Goal: Task Accomplishment & Management: Use online tool/utility

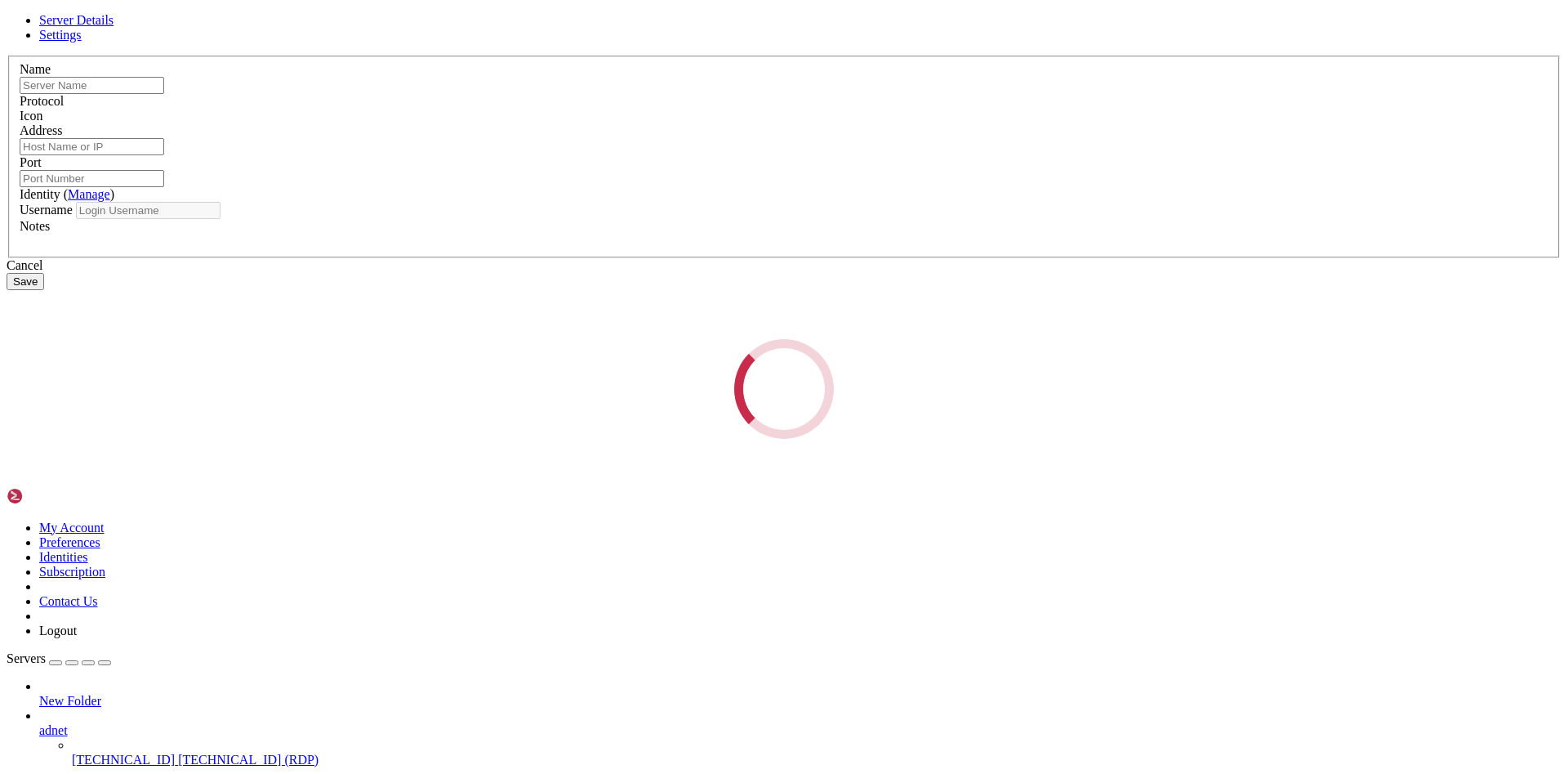
type input "[TECHNICAL_ID]"
type input "3389"
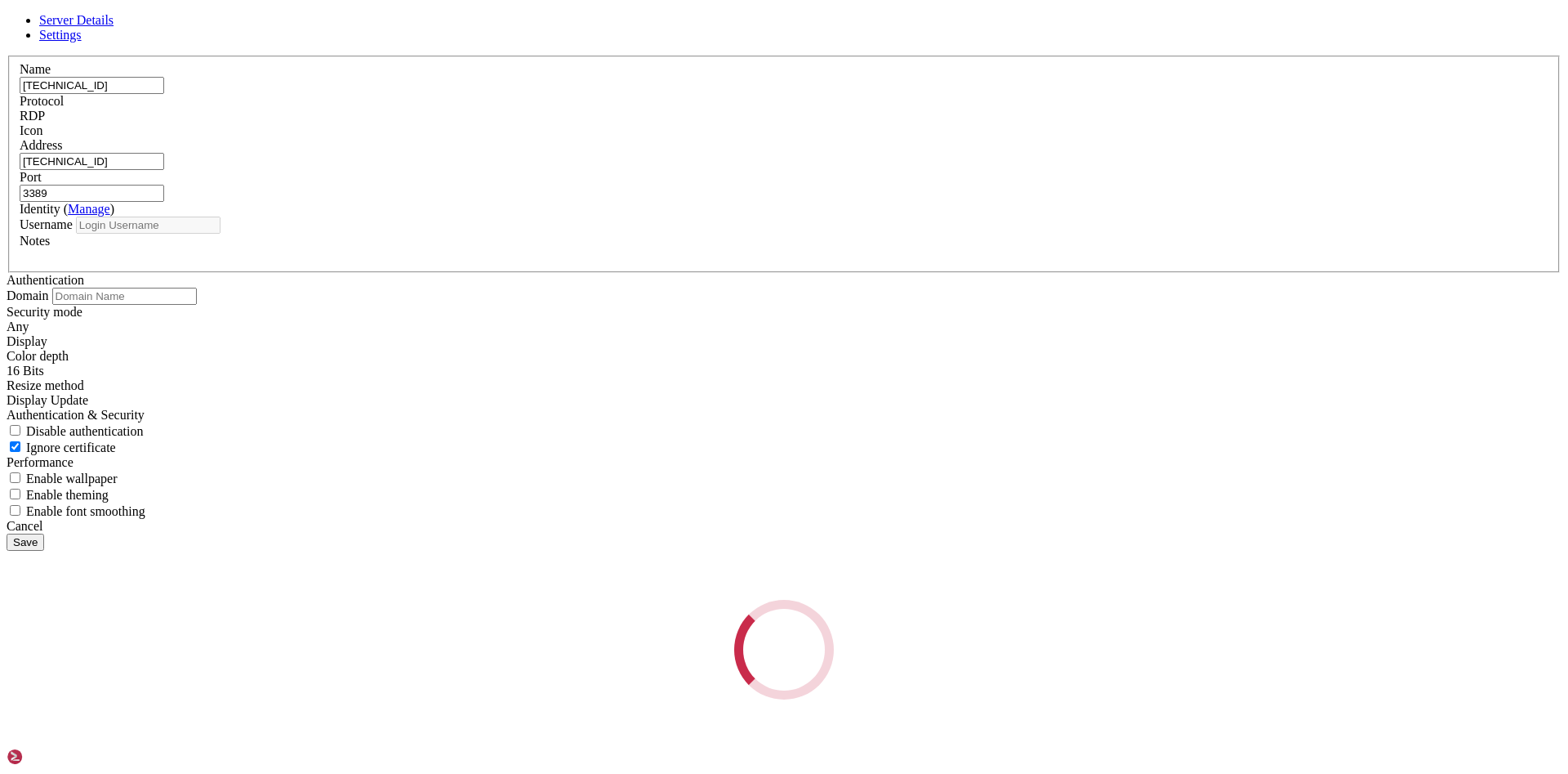
type input "[PERSON_NAME]"
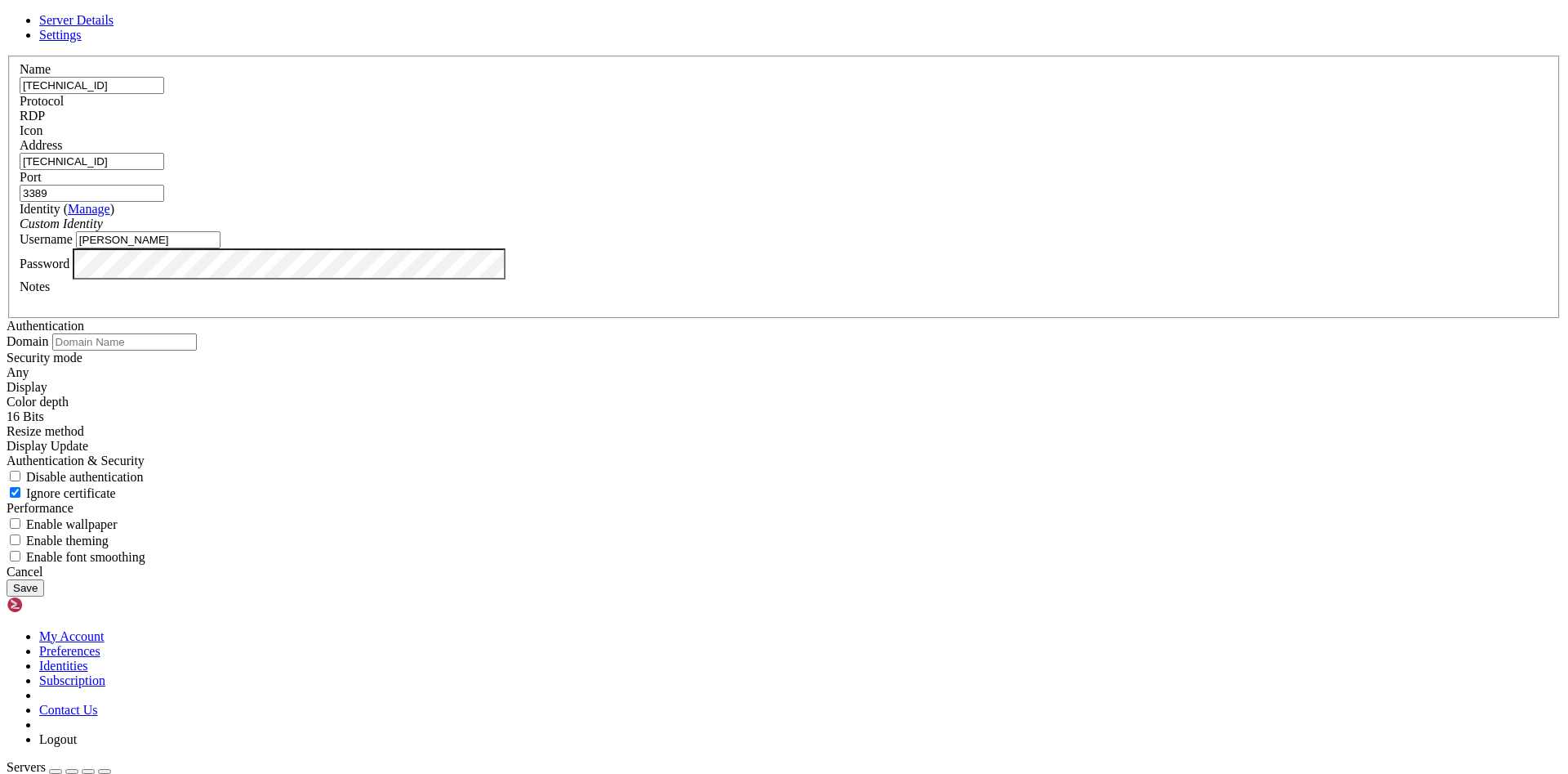
click at [165, 94] on input "[TECHNICAL_ID]" at bounding box center [92, 86] width 145 height 17
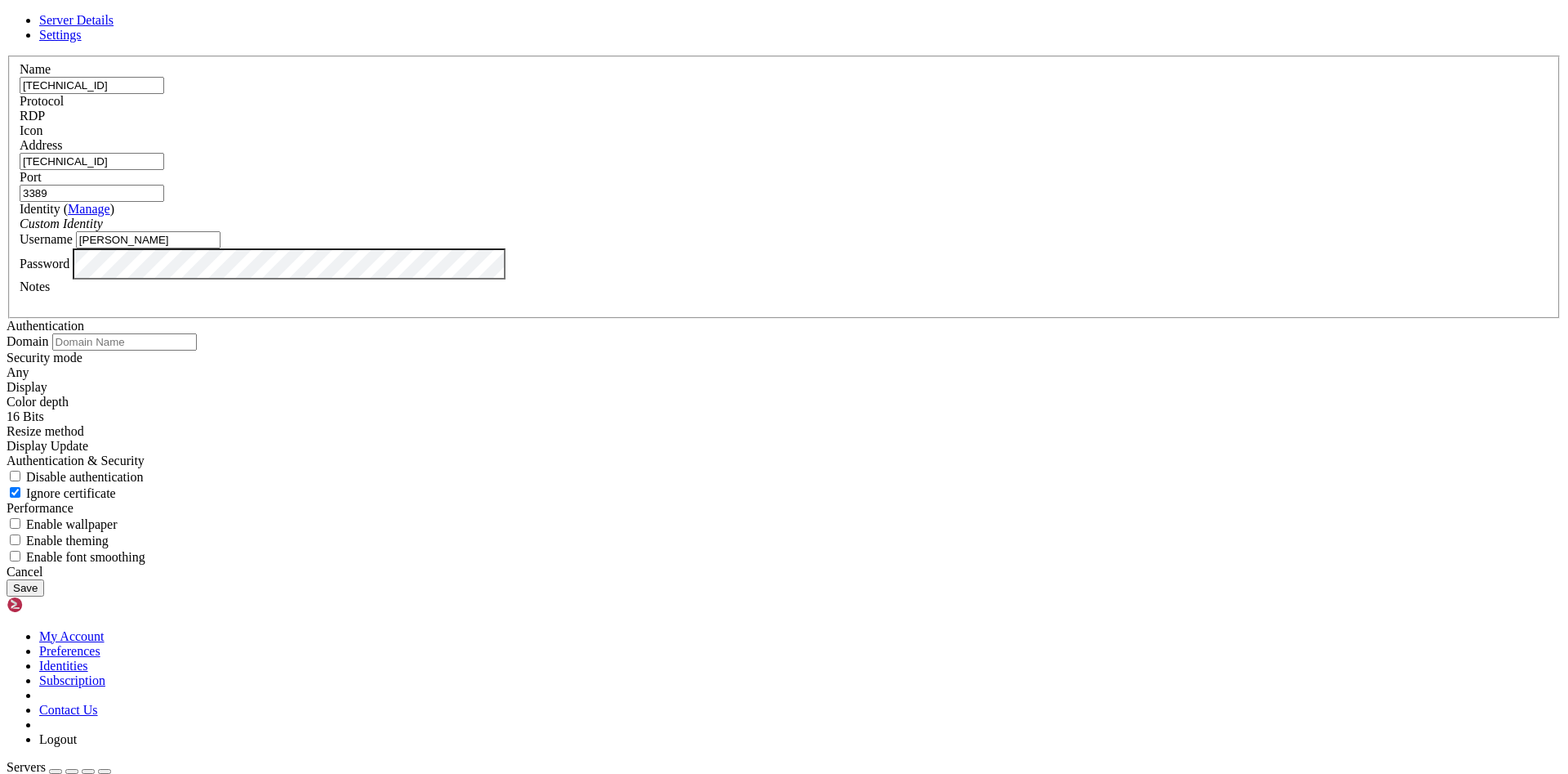
type input "[TECHNICAL_ID]"
click at [165, 170] on input "[TECHNICAL_ID]" at bounding box center [92, 161] width 145 height 17
paste input "6.250"
type input "[TECHNICAL_ID]"
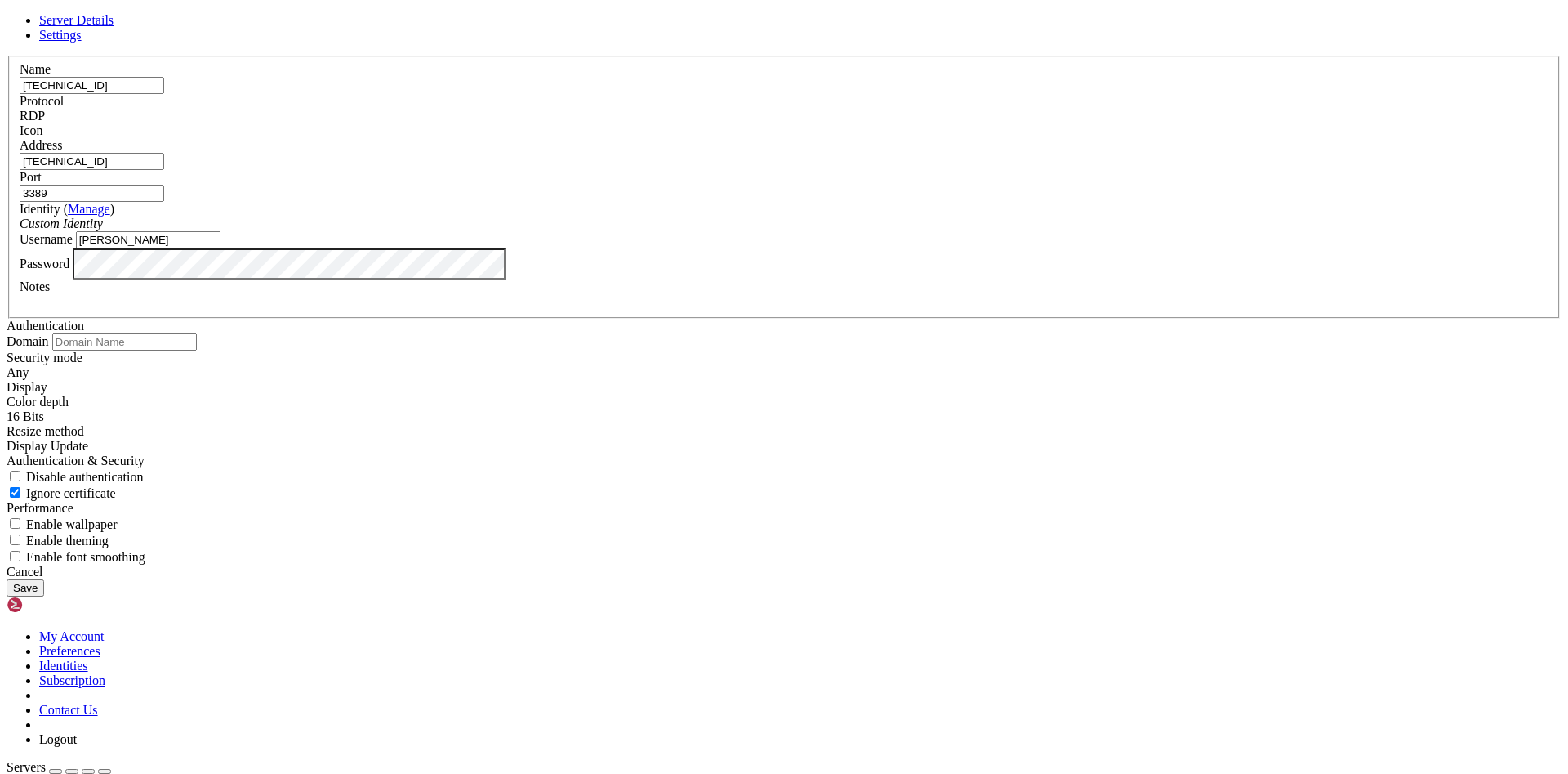
click at [879, 123] on div "Protocol RDP" at bounding box center [784, 108] width 1529 height 29
click at [875, 123] on div "RDP" at bounding box center [784, 117] width 1529 height 15
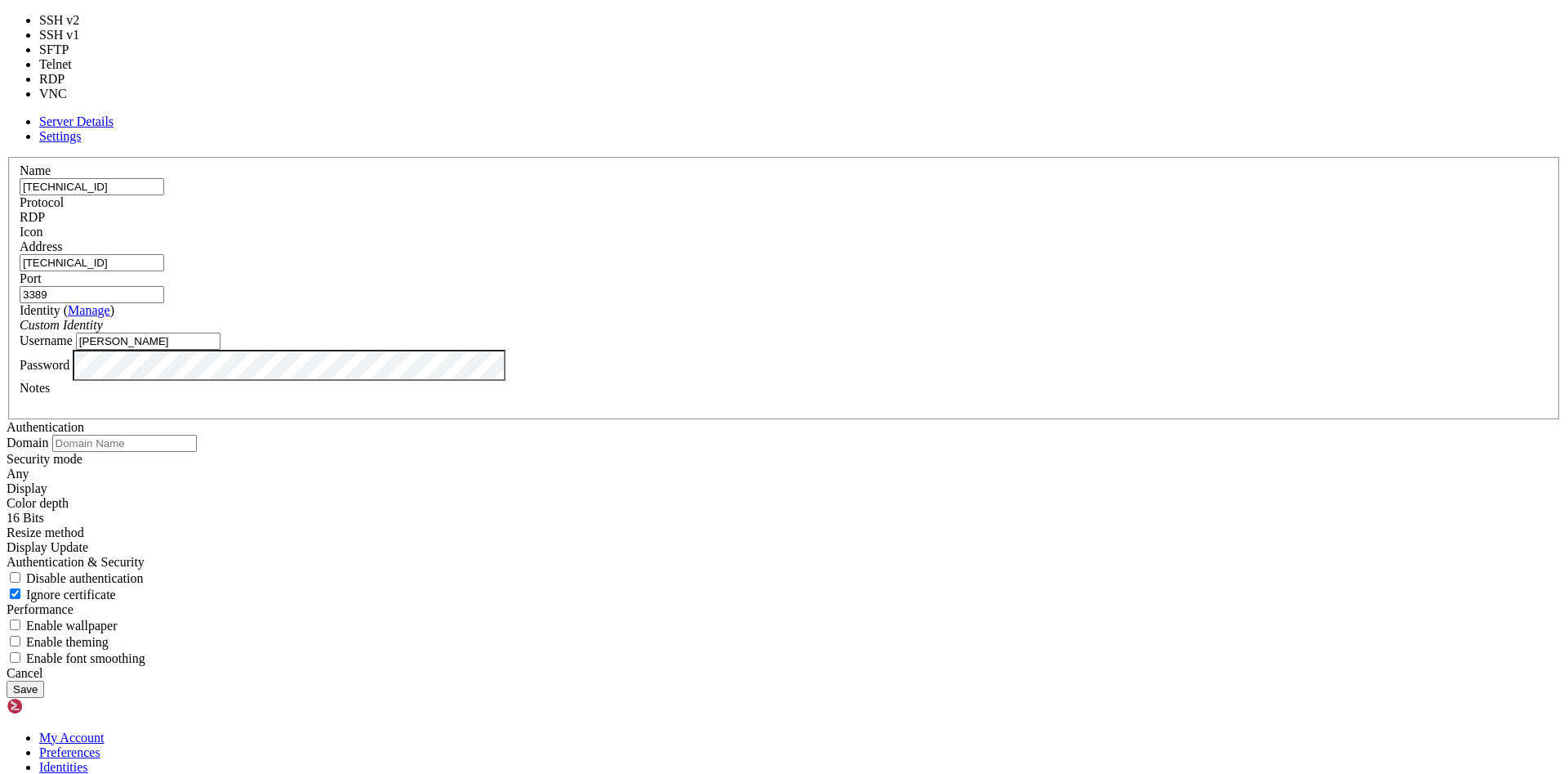
type input "22"
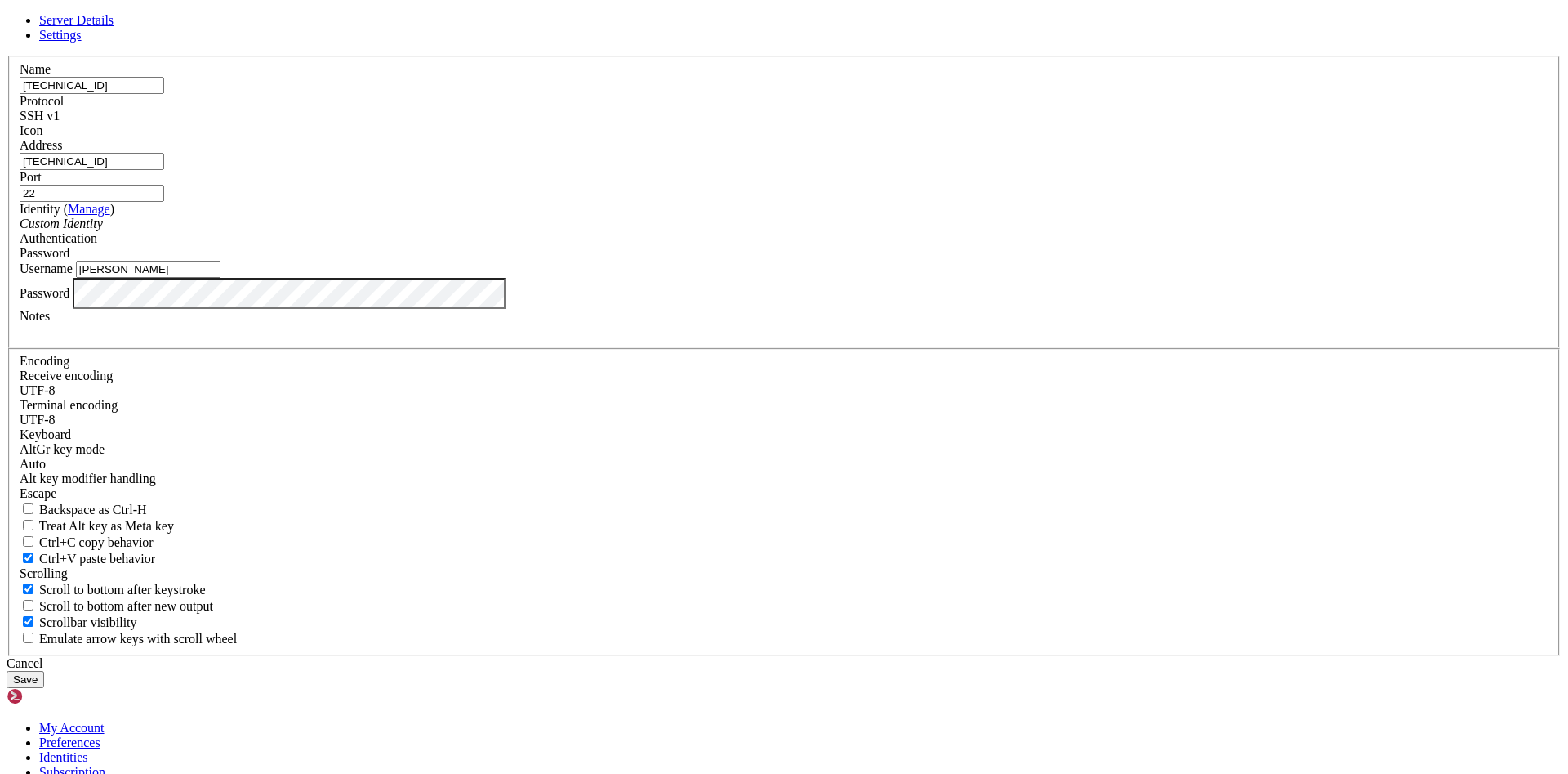
click at [856, 123] on div "SSH v1" at bounding box center [784, 117] width 1529 height 15
click at [862, 261] on div "Password" at bounding box center [784, 254] width 1529 height 15
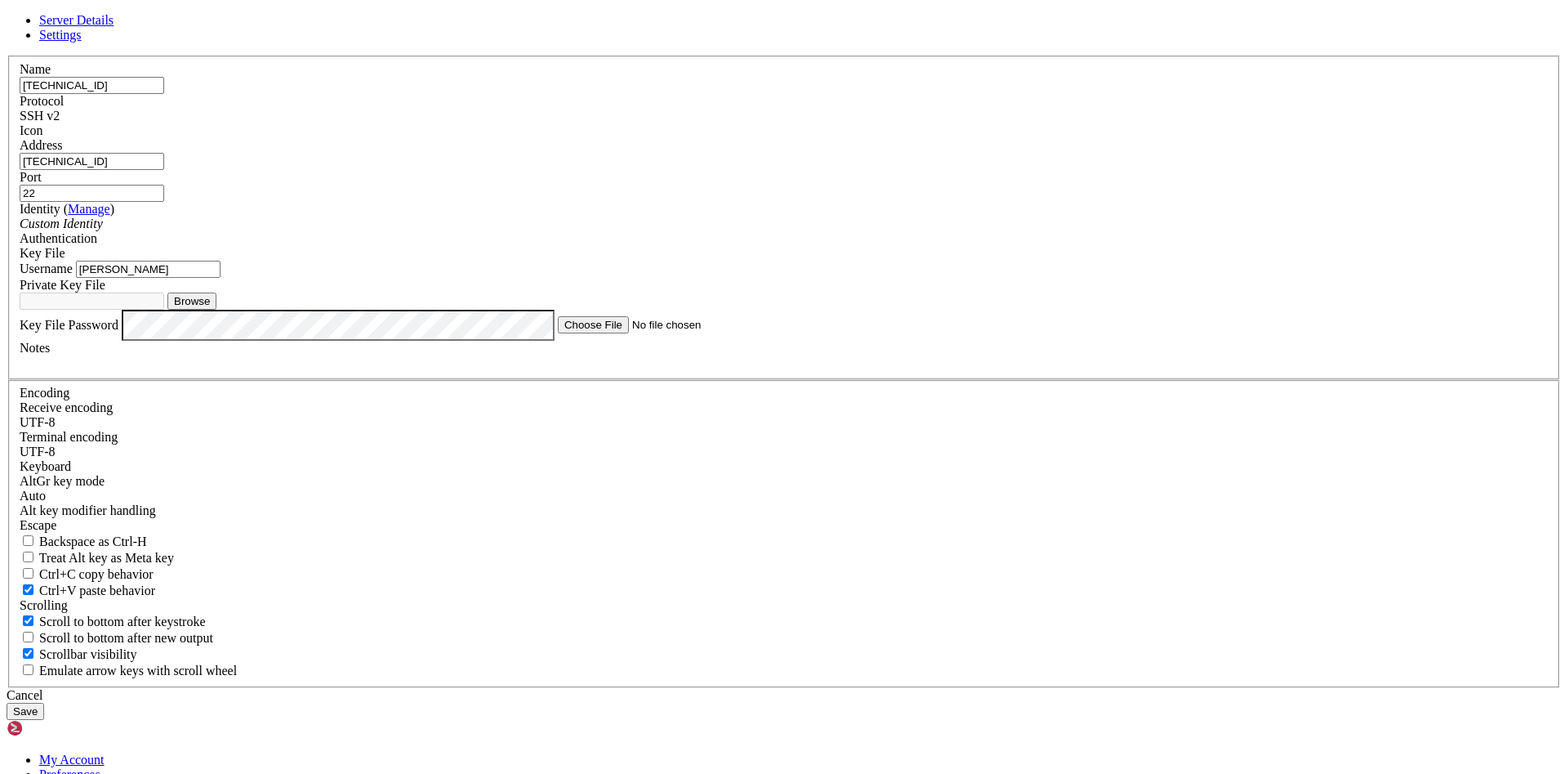
click at [221, 277] on input "[PERSON_NAME]" at bounding box center [149, 269] width 145 height 17
type input "ubuntu"
click at [216, 309] on button "Browse" at bounding box center [192, 301] width 49 height 17
type input "minasofialozano.key"
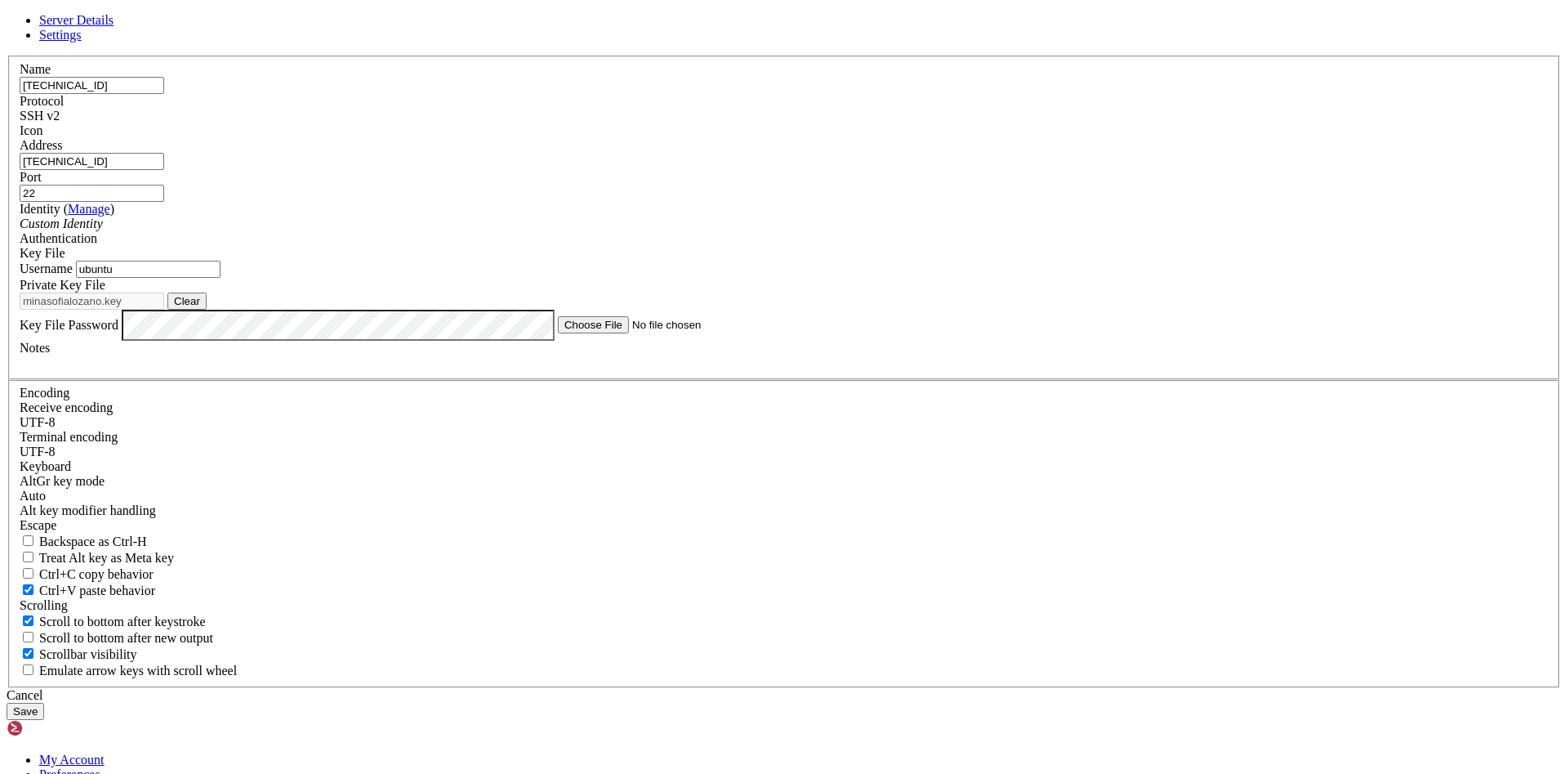
click at [44, 703] on button "Save" at bounding box center [25, 711] width 38 height 17
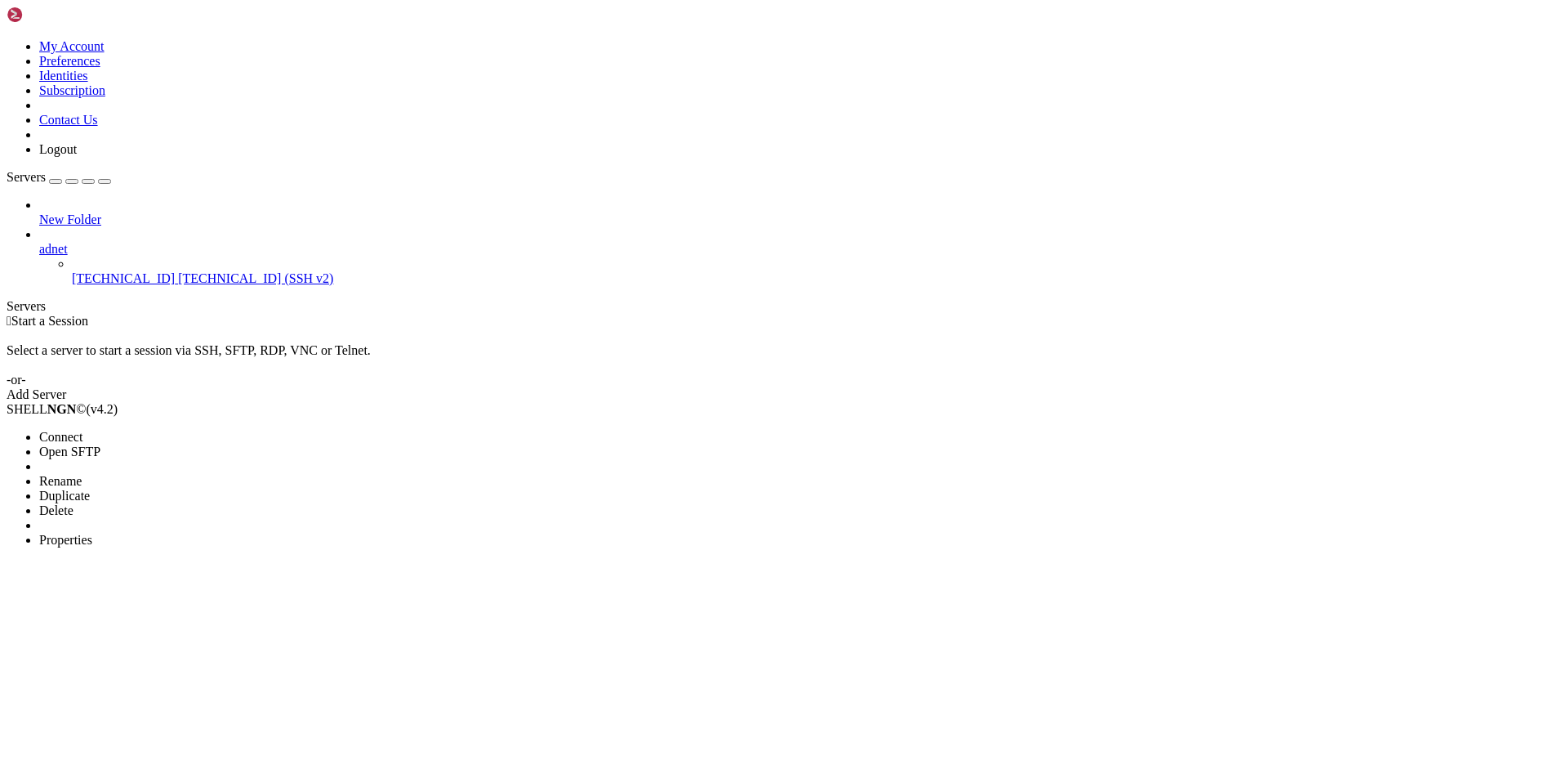
click at [180, 430] on li "Connect" at bounding box center [114, 437] width 149 height 15
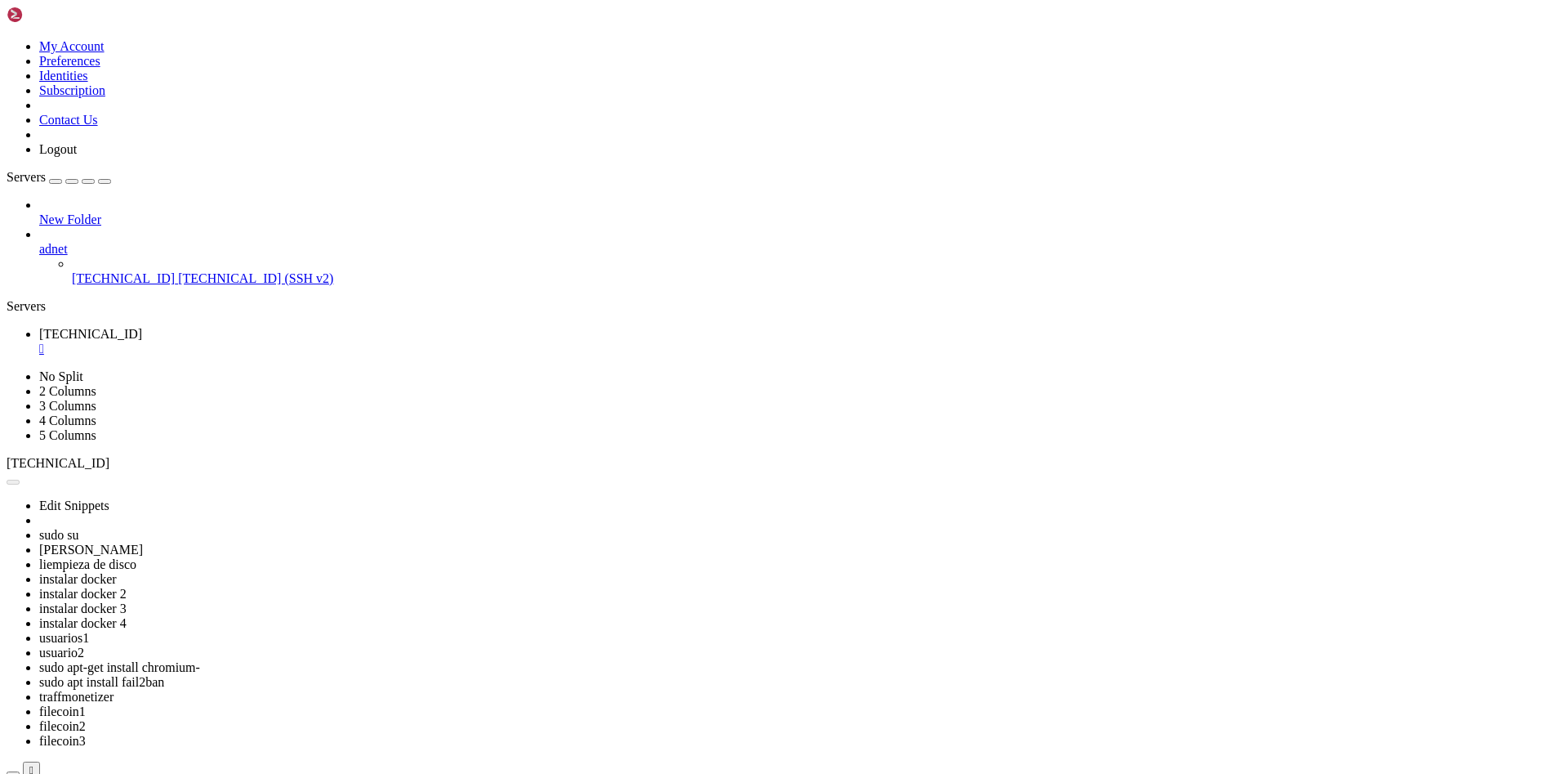
click at [143, 286] on div "New Folder adnet [TECHNICAL_ID] [TECHNICAL_ID] (SSH v2)" at bounding box center [784, 242] width 1555 height 88
click at [133, 286] on div "New Folder adnet [TECHNICAL_ID] [TECHNICAL_ID] (SSH v2)" at bounding box center [784, 242] width 1555 height 88
drag, startPoint x: 783, startPoint y: 1063, endPoint x: 590, endPoint y: 1063, distance: 193.0
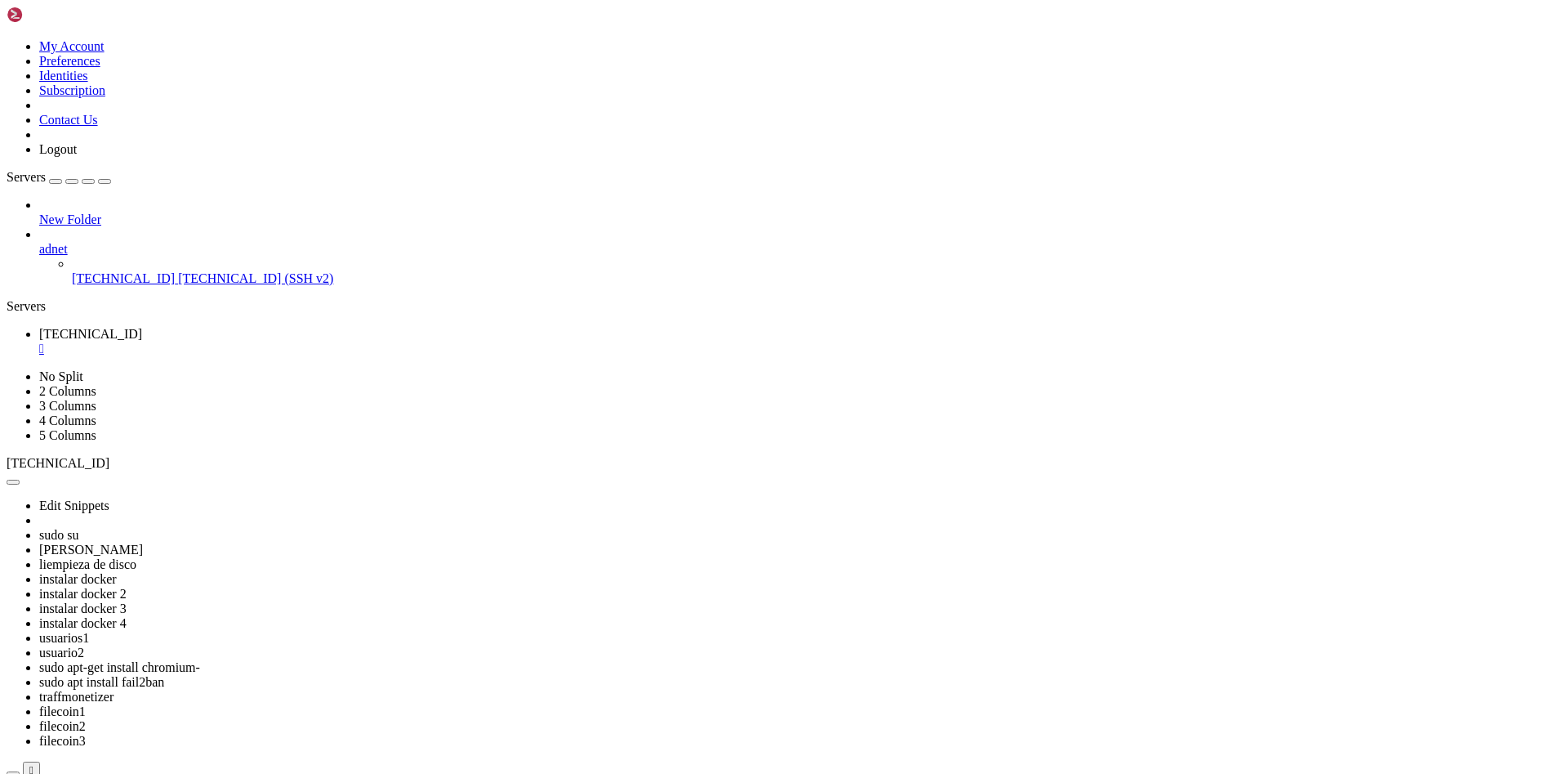
drag, startPoint x: 940, startPoint y: 986, endPoint x: 750, endPoint y: 996, distance: 190.3
click at [315, 327] on link "[TECHNICAL_ID] " at bounding box center [801, 341] width 1523 height 29
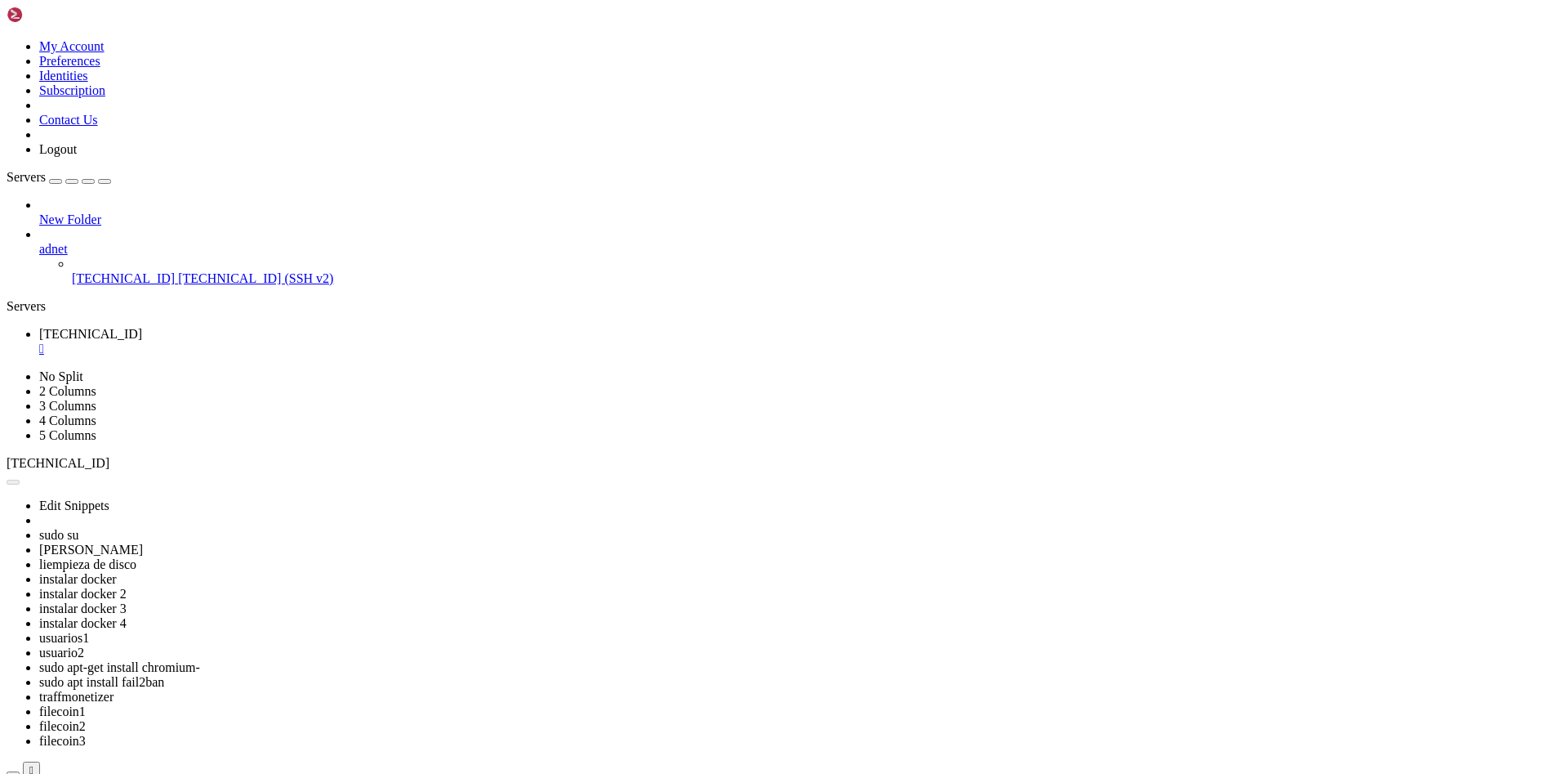
click at [311, 341] on div "" at bounding box center [801, 349] width 1523 height 15
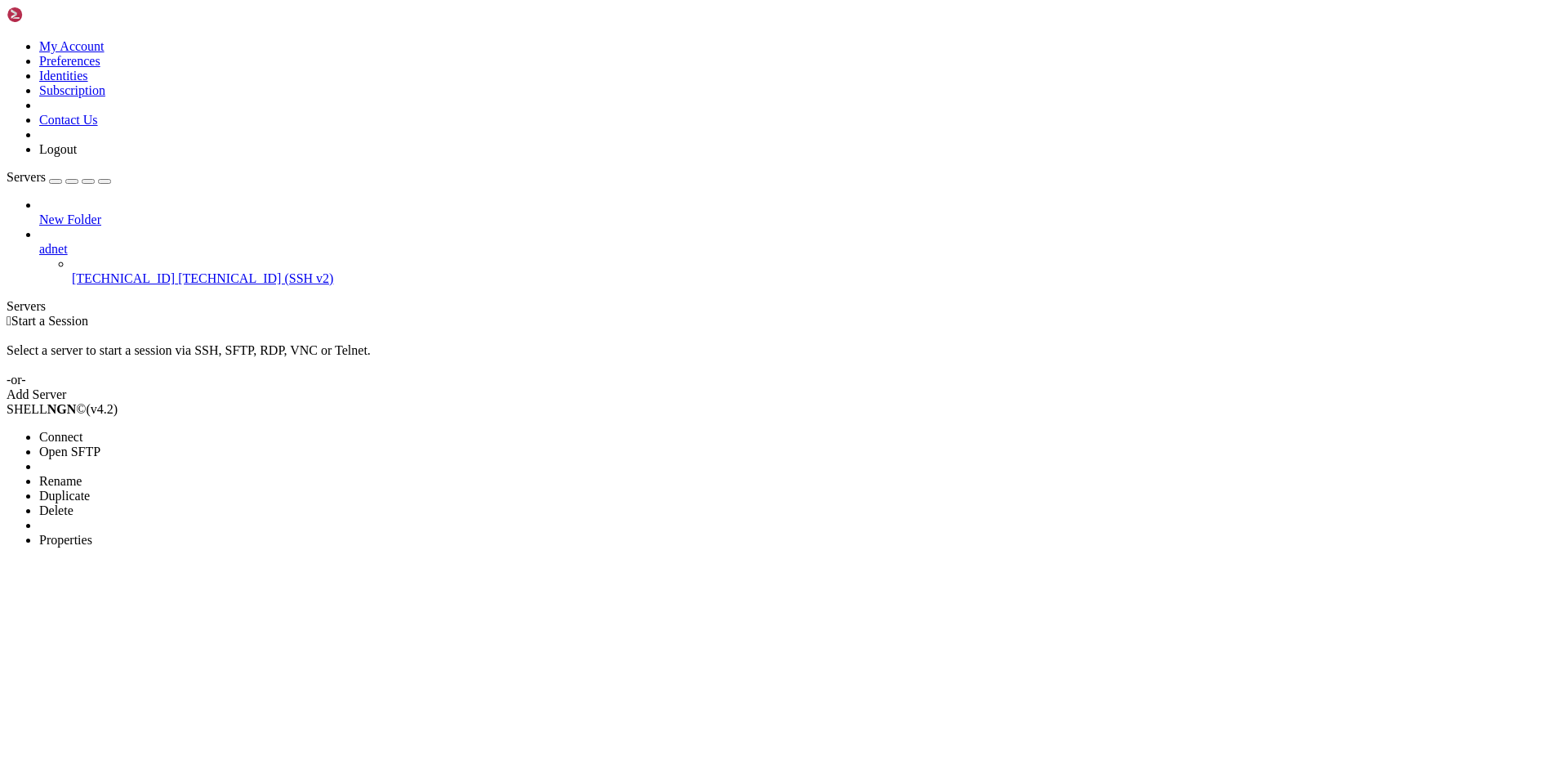
click at [92, 533] on span "Properties" at bounding box center [66, 540] width 53 height 14
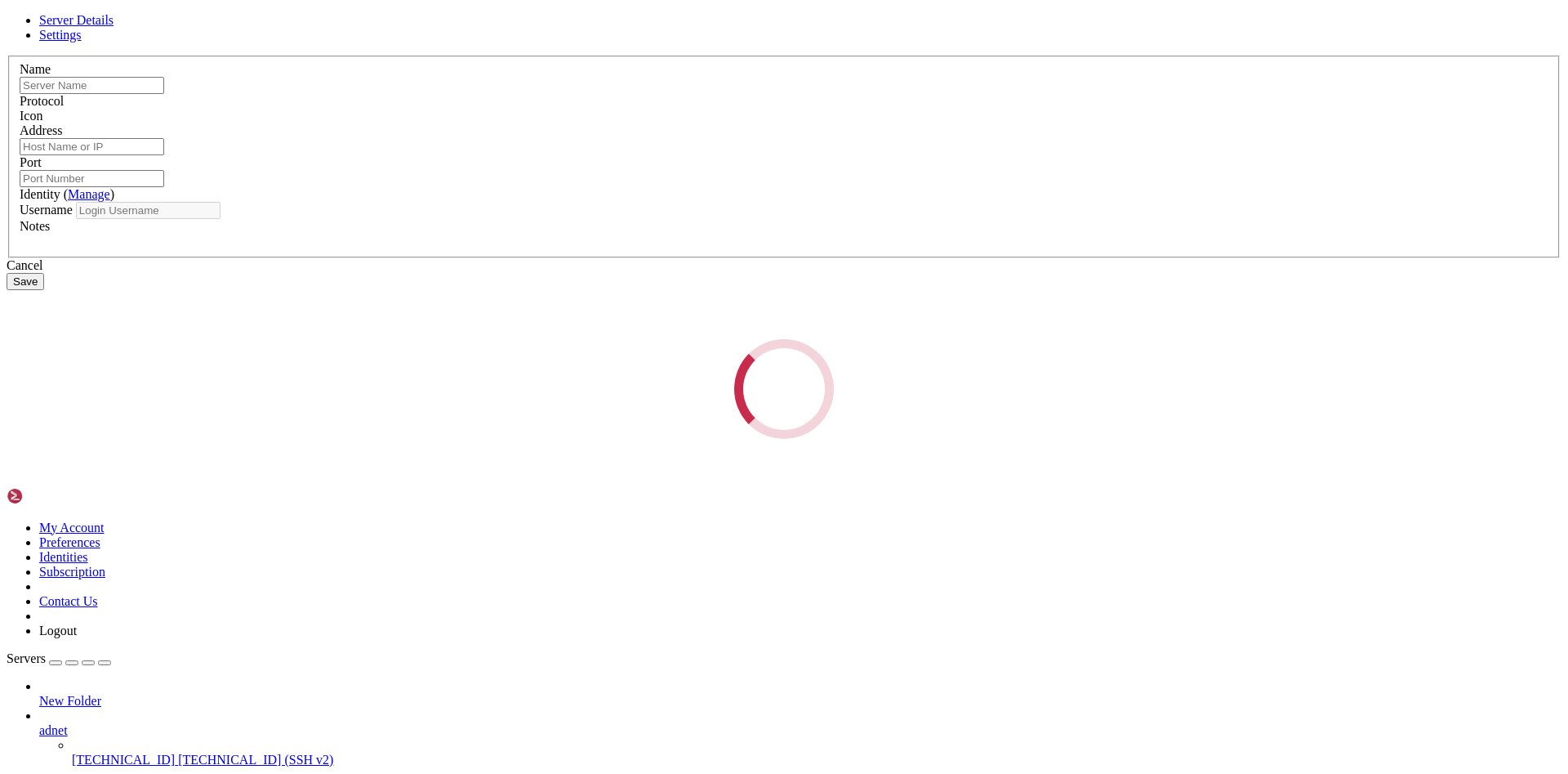
type input "[TECHNICAL_ID]"
type input "22"
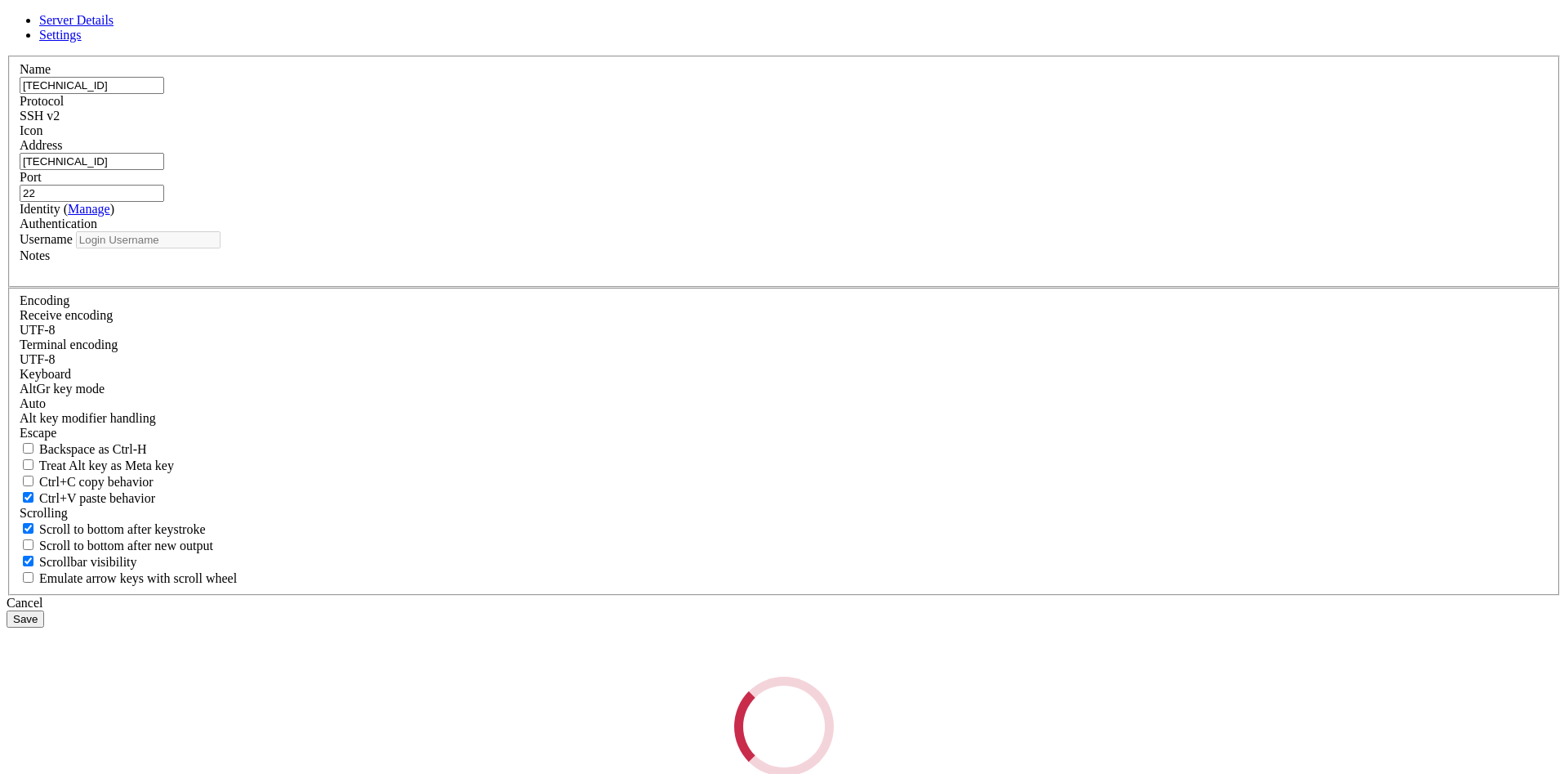
type input "ubuntu"
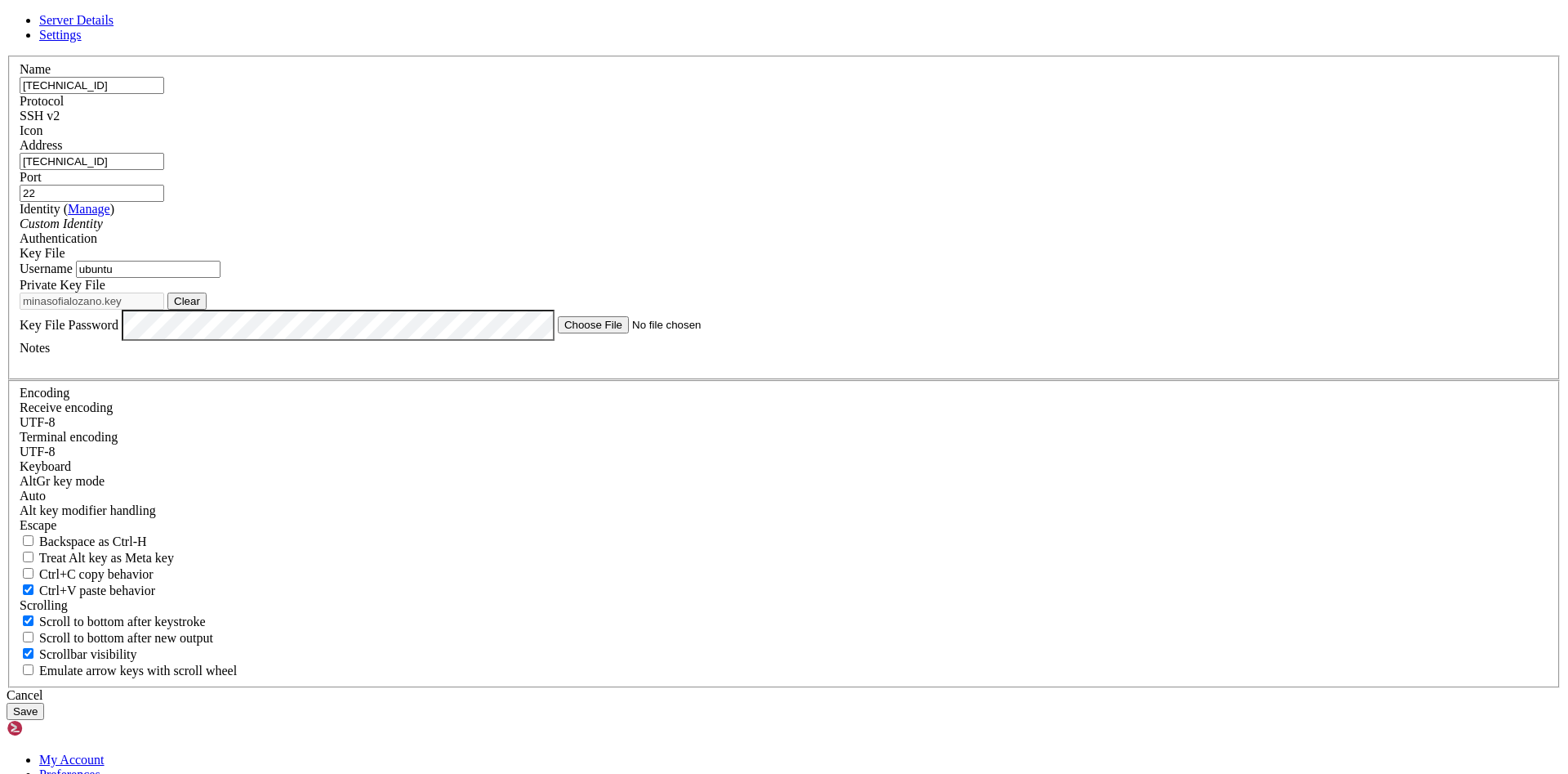
click at [882, 123] on div "Protocol SSH v2" at bounding box center [784, 108] width 1529 height 29
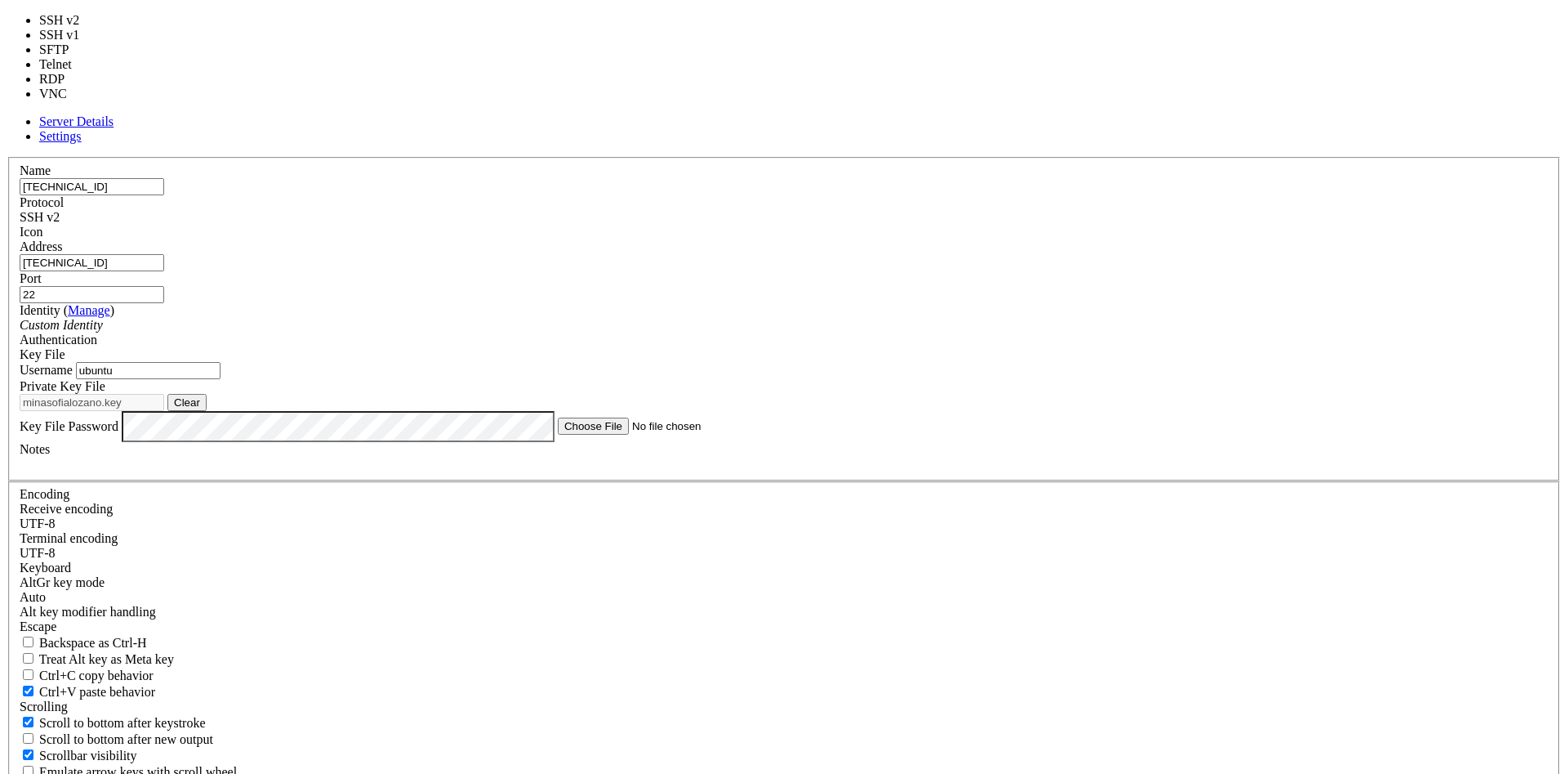
click at [881, 213] on div "SSH v2" at bounding box center [784, 217] width 1529 height 15
type input "3389"
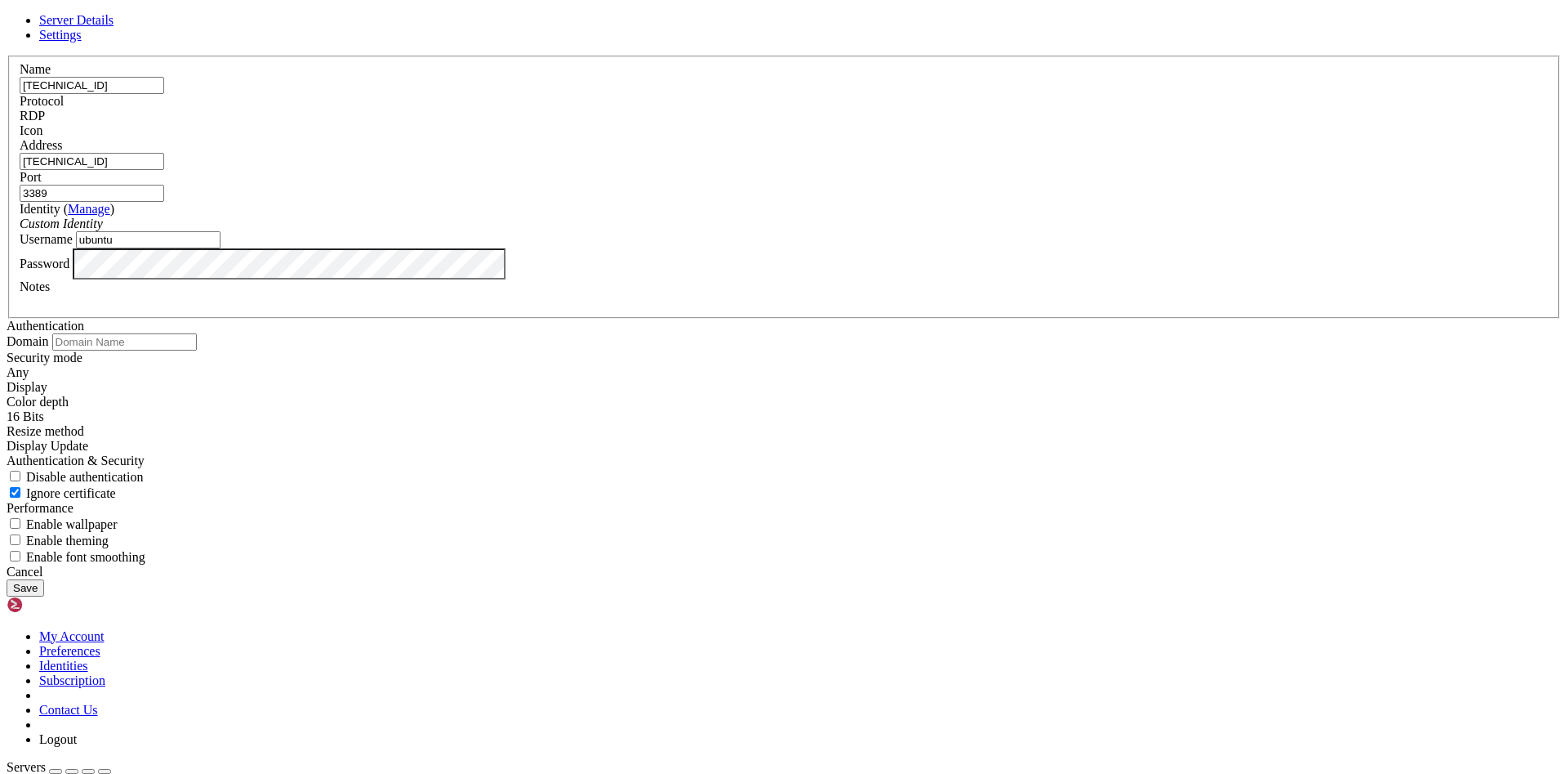
click at [221, 248] on input "ubuntu" at bounding box center [149, 240] width 145 height 17
click at [221, 248] on input "[PERSON_NAME]" at bounding box center [149, 240] width 145 height 17
type input "Administrator"
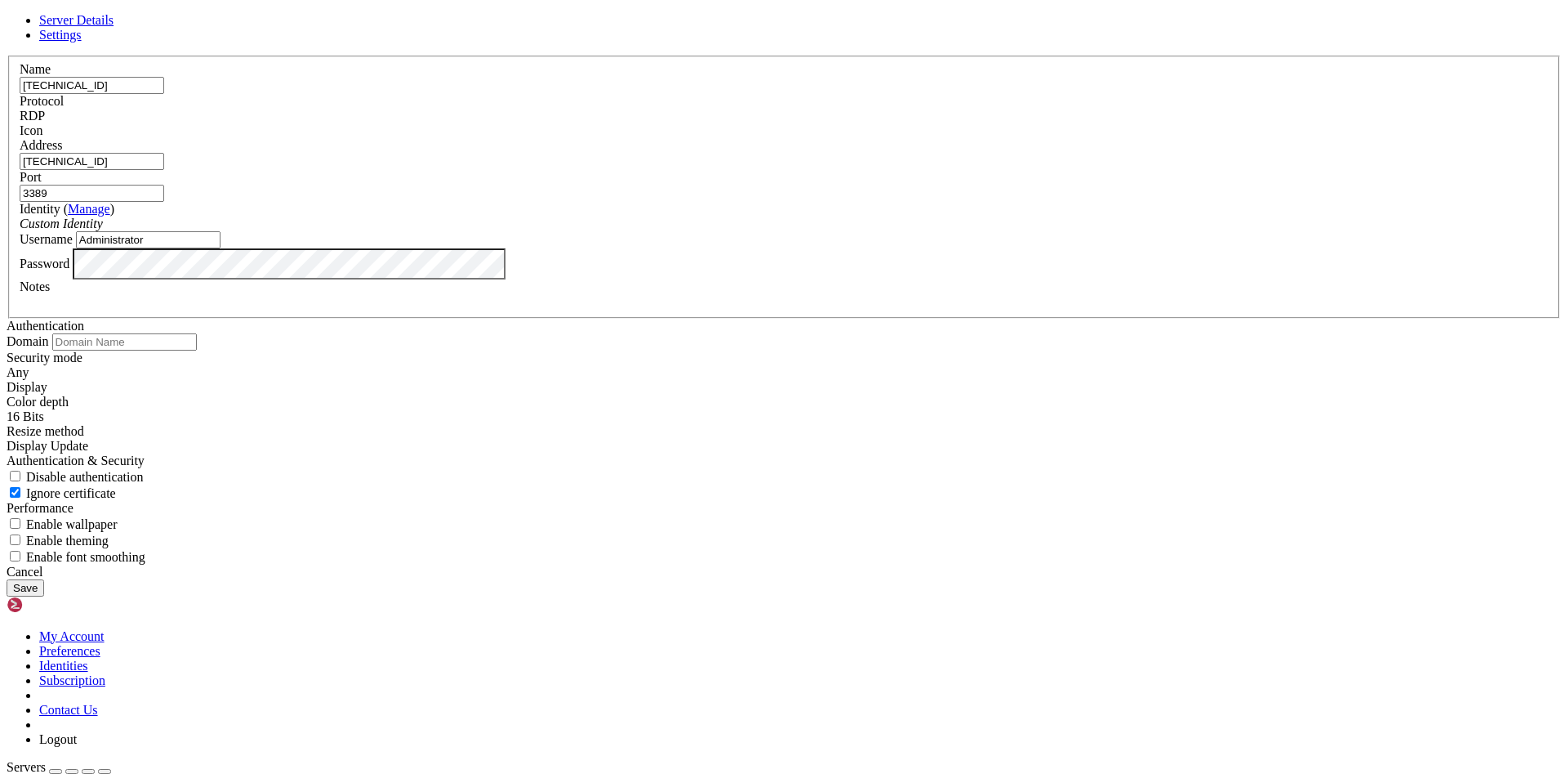
click at [44, 592] on button "Save" at bounding box center [25, 588] width 38 height 17
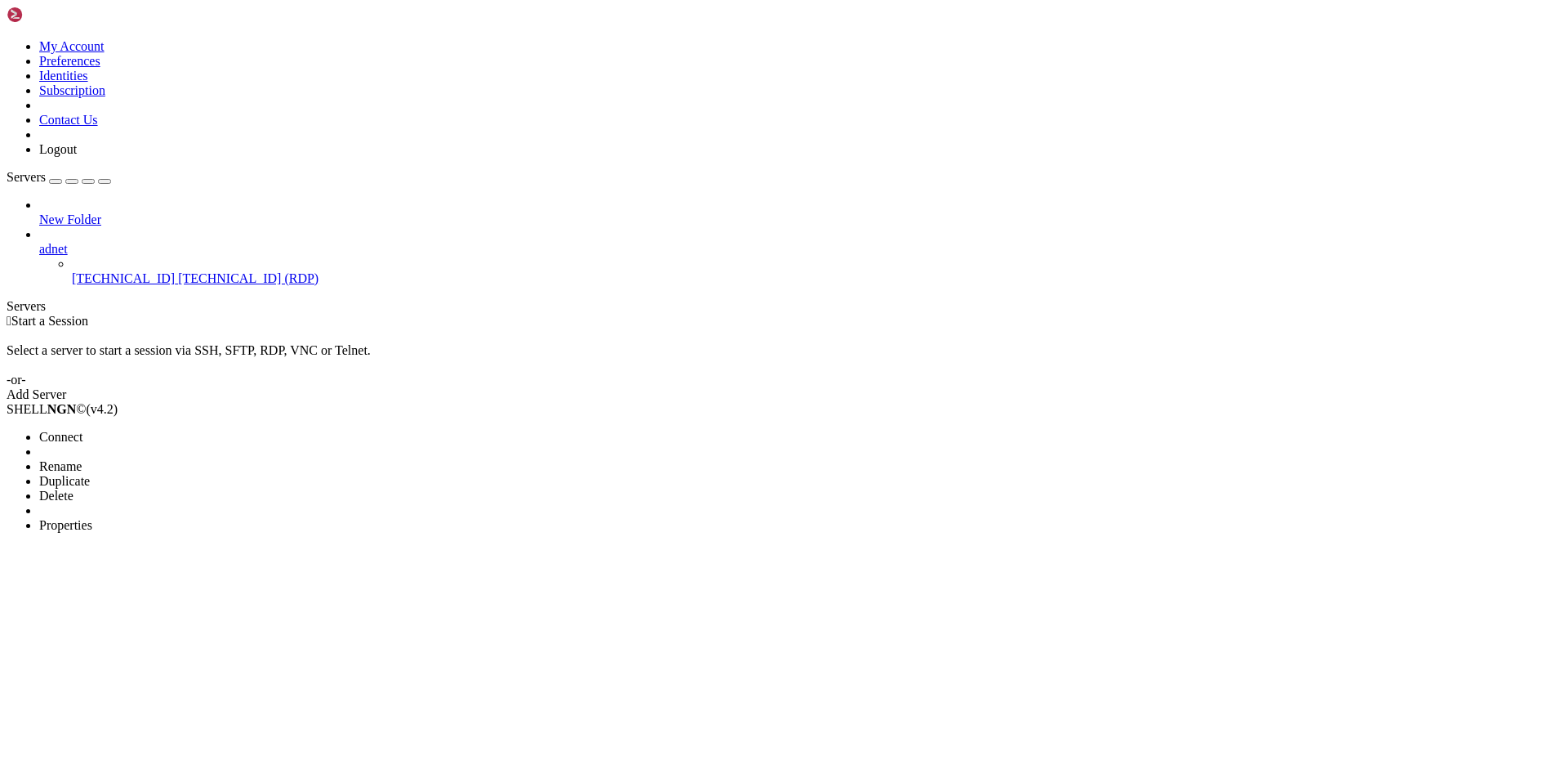
click at [188, 430] on li "Connect" at bounding box center [114, 437] width 149 height 15
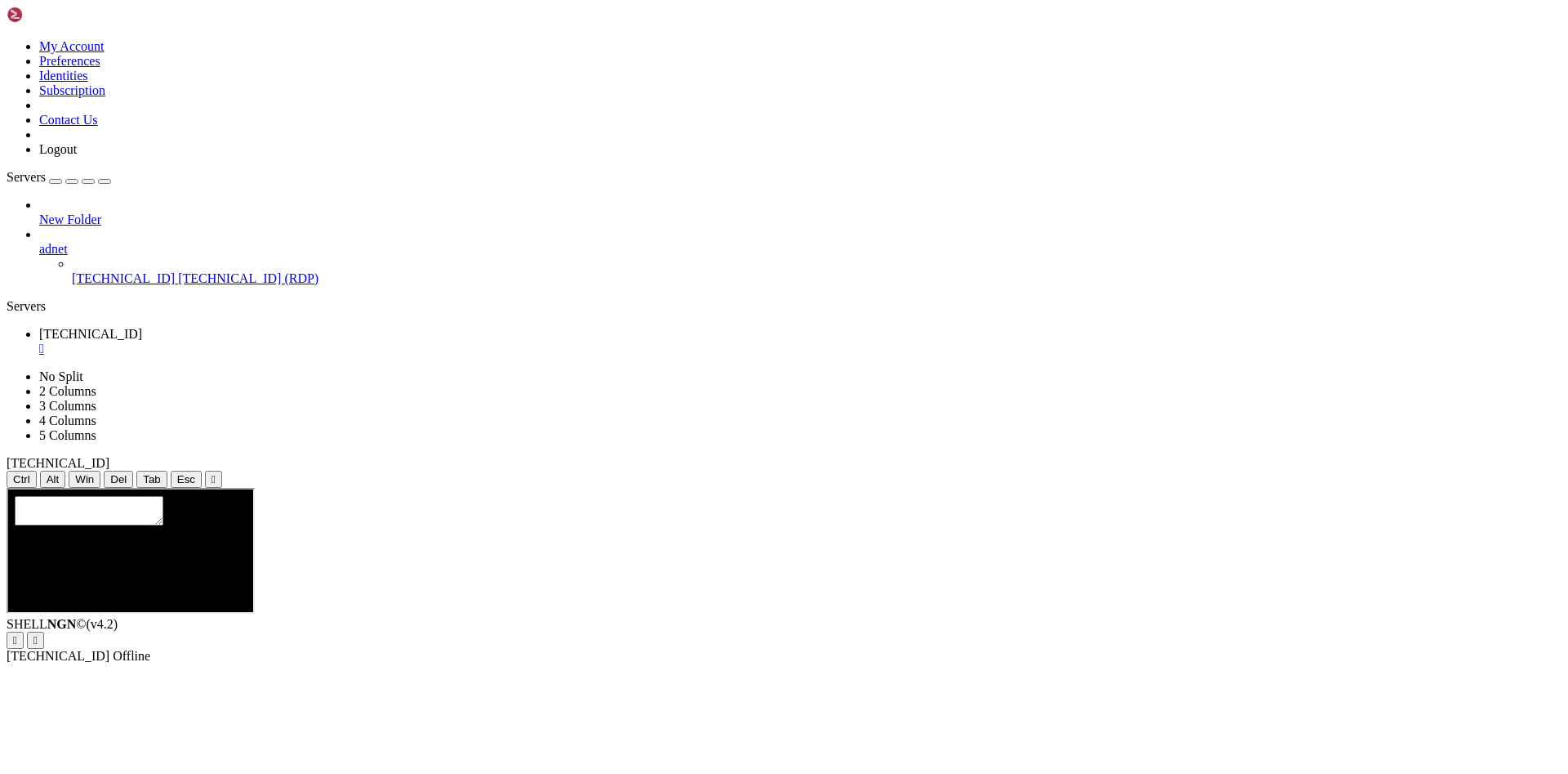
scroll to position [0, 0]
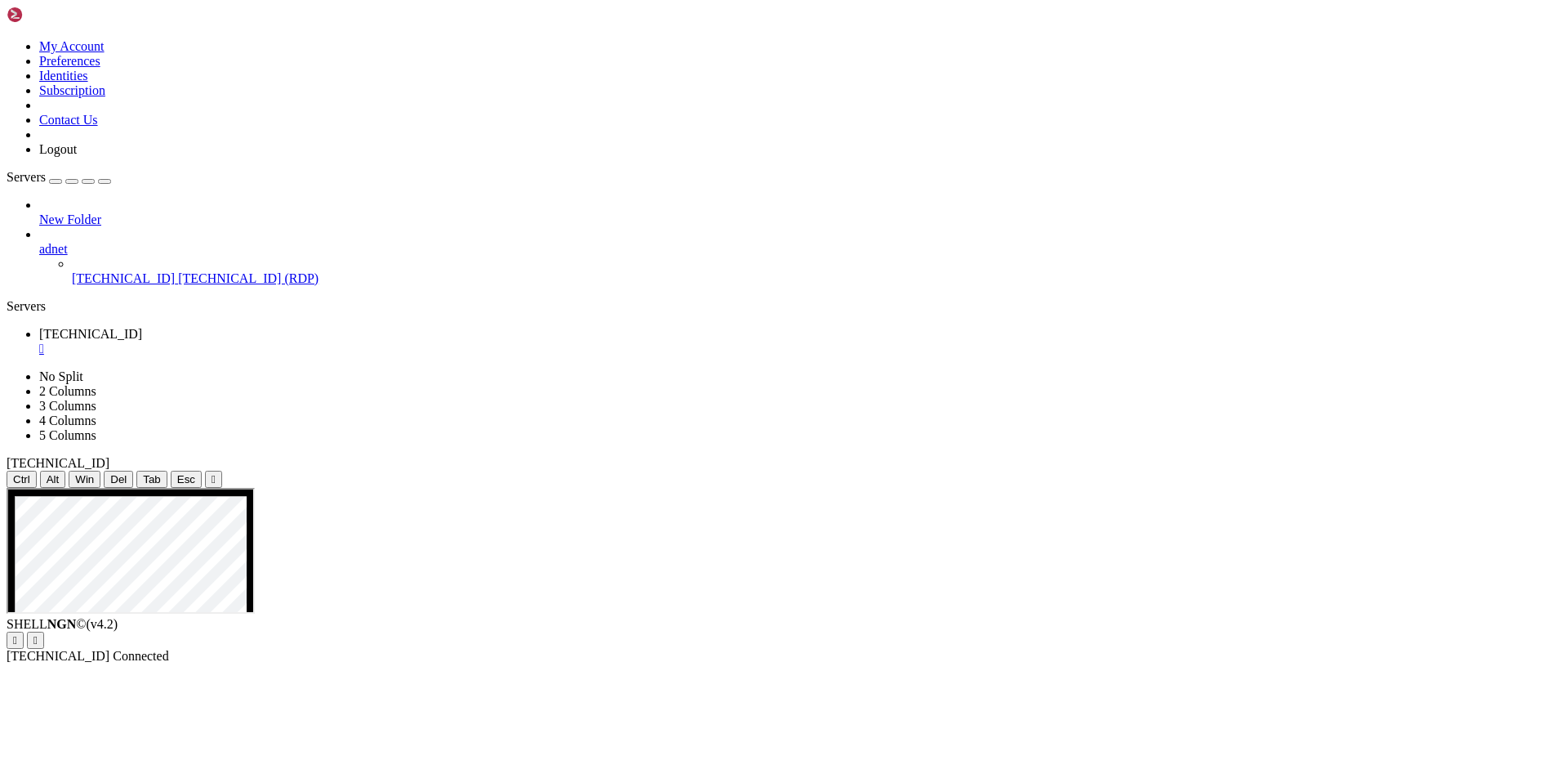
click at [1143, 327] on ul "[TECHNICAL_ID] " at bounding box center [784, 341] width 1555 height 29
click at [1143, 470] on div "Ctrl Alt Win Del Tab Esc " at bounding box center [784, 479] width 1555 height 17
click at [902, 327] on ul "[TECHNICAL_ID] " at bounding box center [784, 341] width 1555 height 29
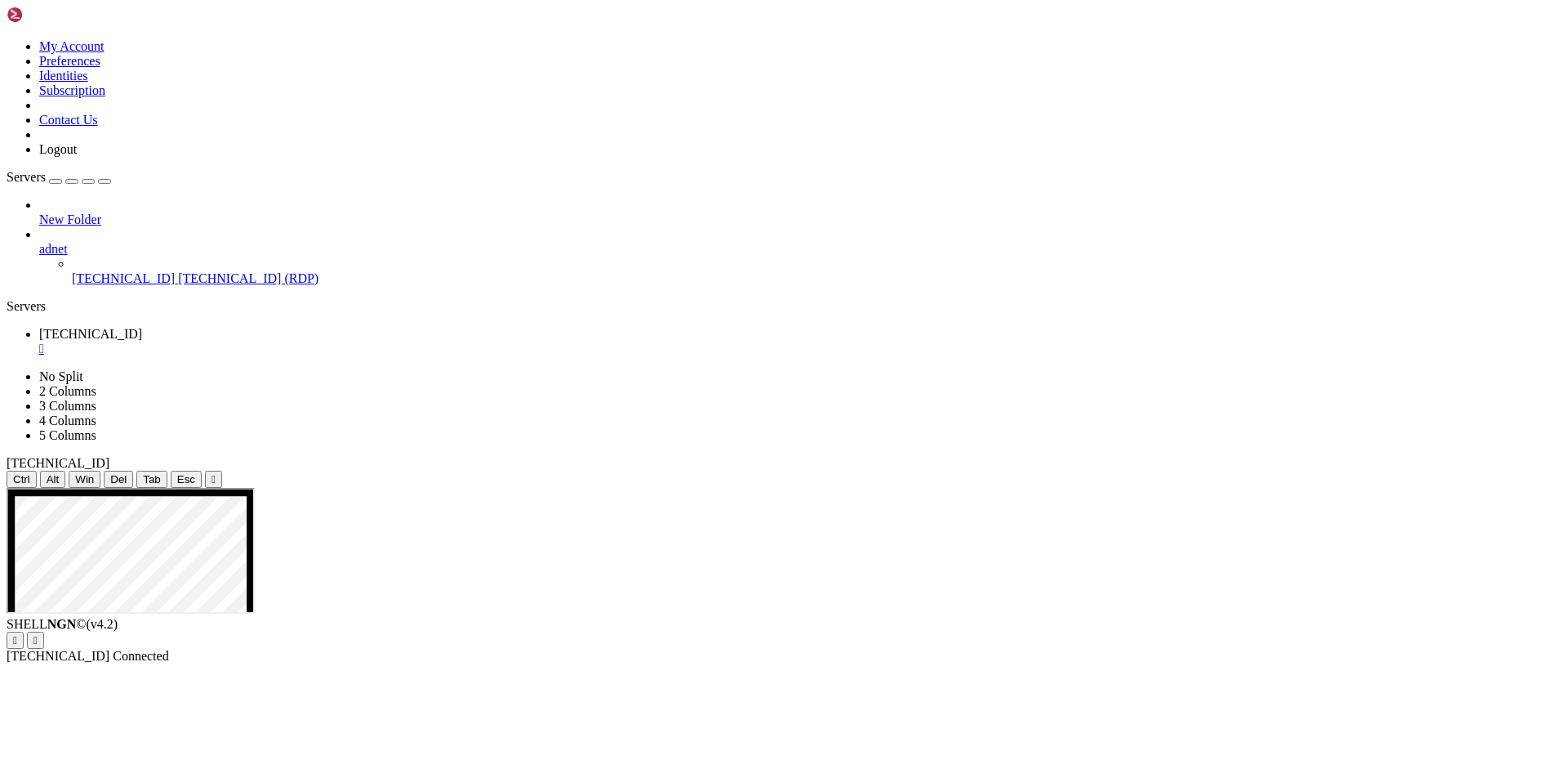
click at [903, 470] on div "Ctrl Alt Win Del Tab Esc " at bounding box center [784, 479] width 1555 height 17
click at [614, 327] on ul "[TECHNICAL_ID] " at bounding box center [784, 341] width 1555 height 29
click at [611, 470] on div "Ctrl Alt Win Del Tab Esc " at bounding box center [784, 479] width 1555 height 17
click at [715, 470] on div "Ctrl Alt Win Del Tab Esc " at bounding box center [784, 479] width 1555 height 17
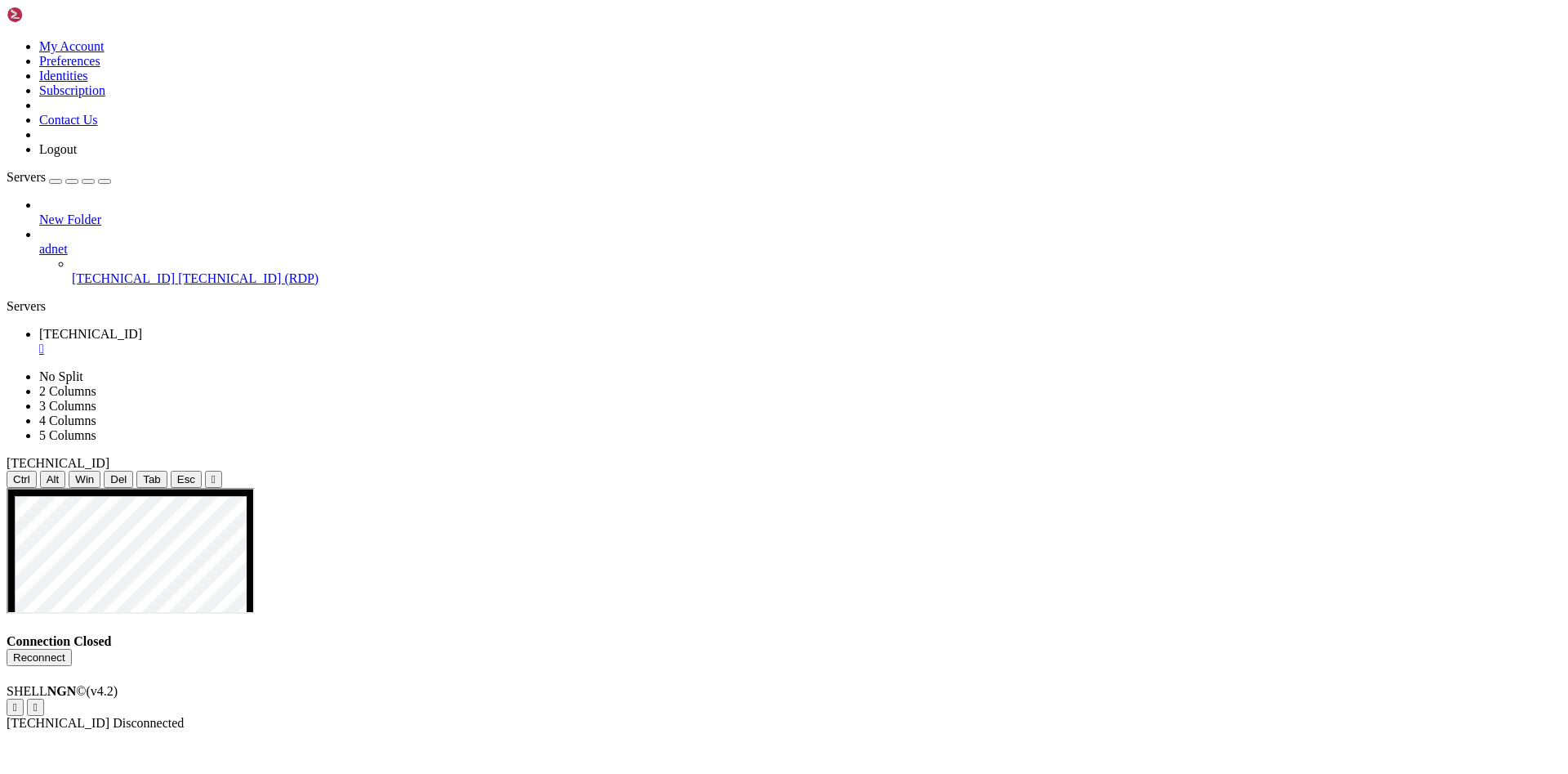
click at [309, 341] on div "" at bounding box center [801, 349] width 1523 height 15
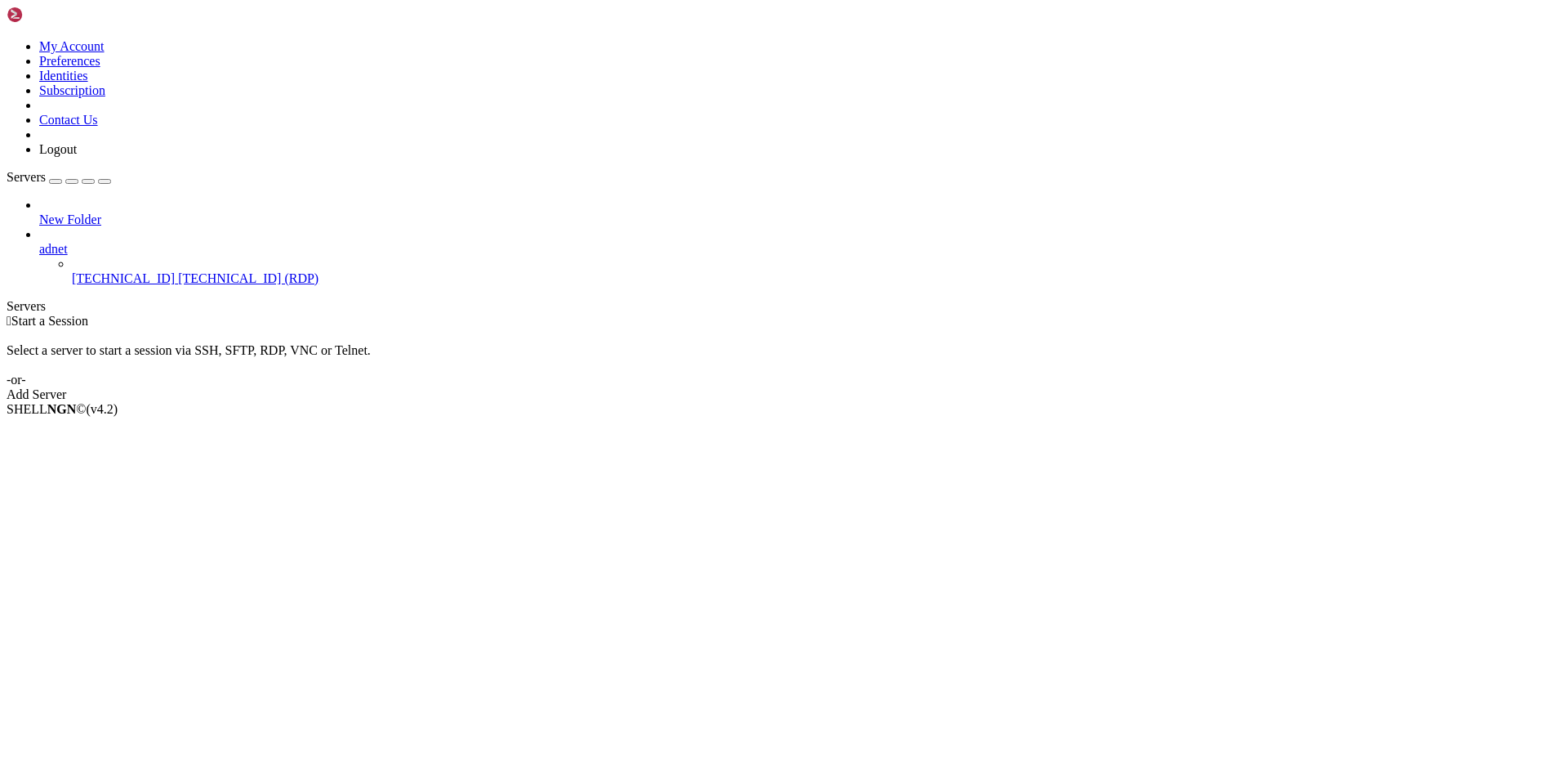
click at [442, 314] on div " Start a Session Select a server to start a session via SSH, SFTP, RDP, VNC or…" at bounding box center [784, 358] width 1555 height 88
click at [83, 430] on span "Connect" at bounding box center [61, 436] width 43 height 14
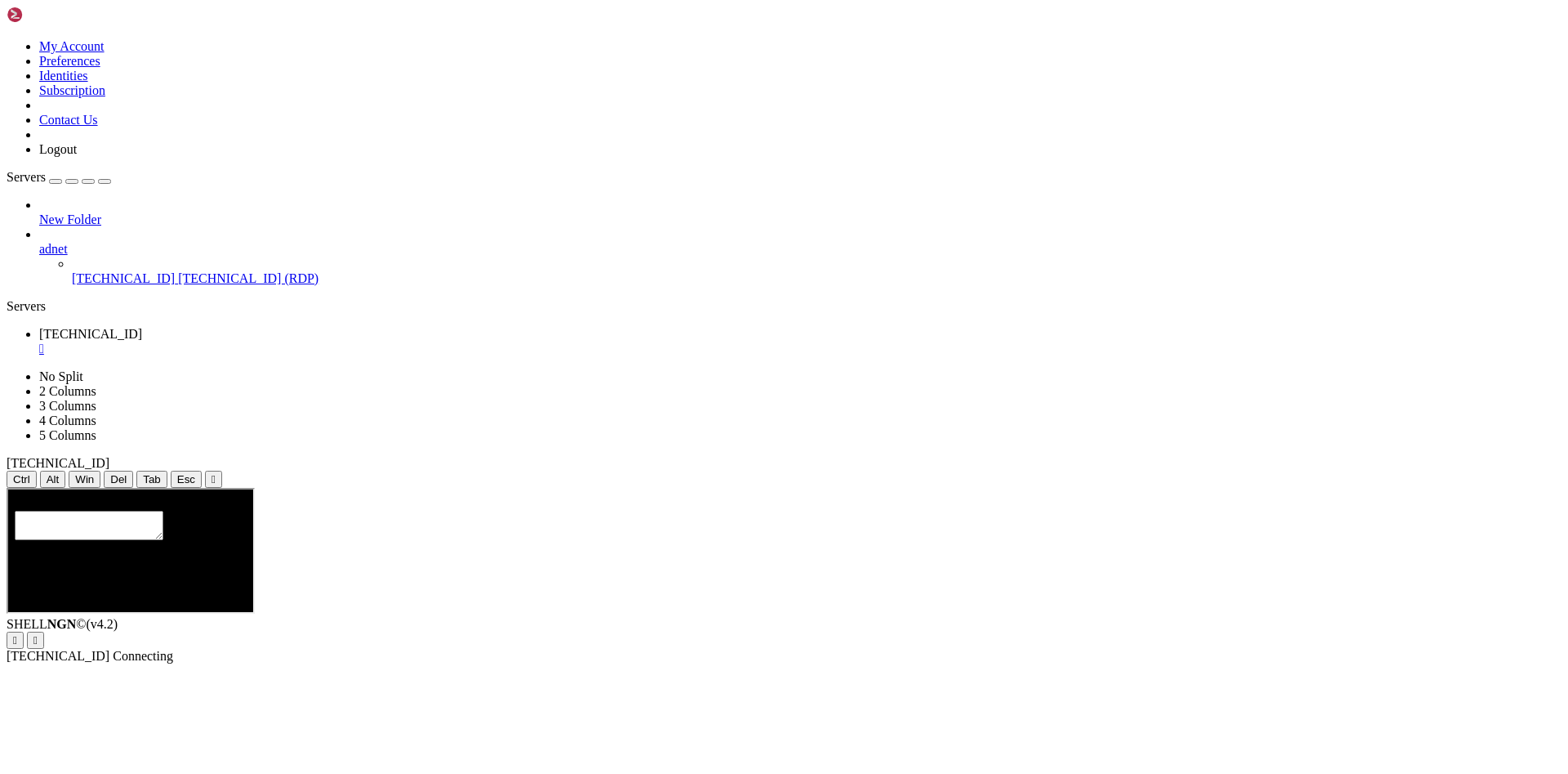
click at [912, 327] on ul "[TECHNICAL_ID] " at bounding box center [784, 341] width 1555 height 29
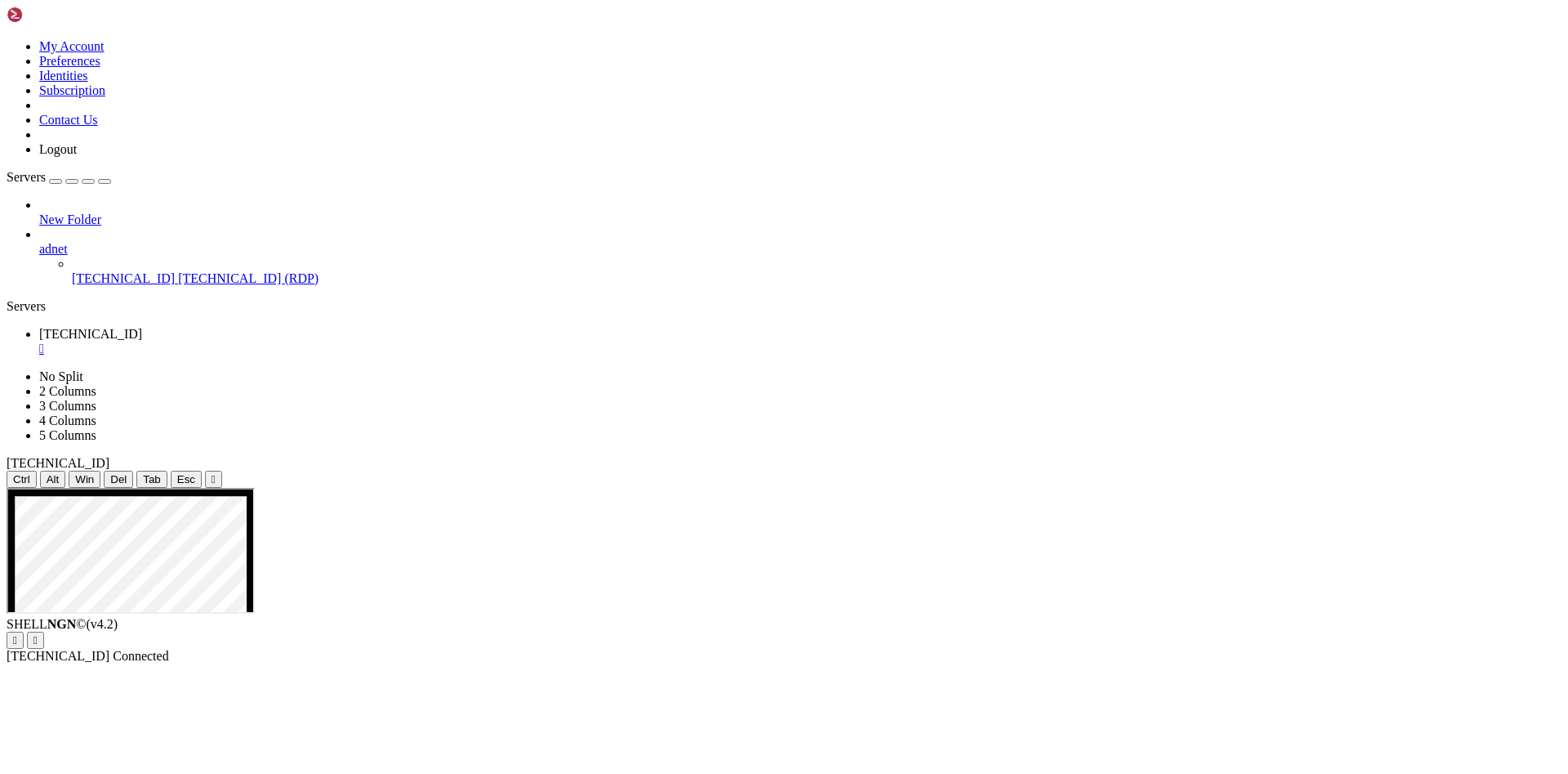
drag, startPoint x: 1148, startPoint y: 895, endPoint x: 1146, endPoint y: 884, distance: 11.2
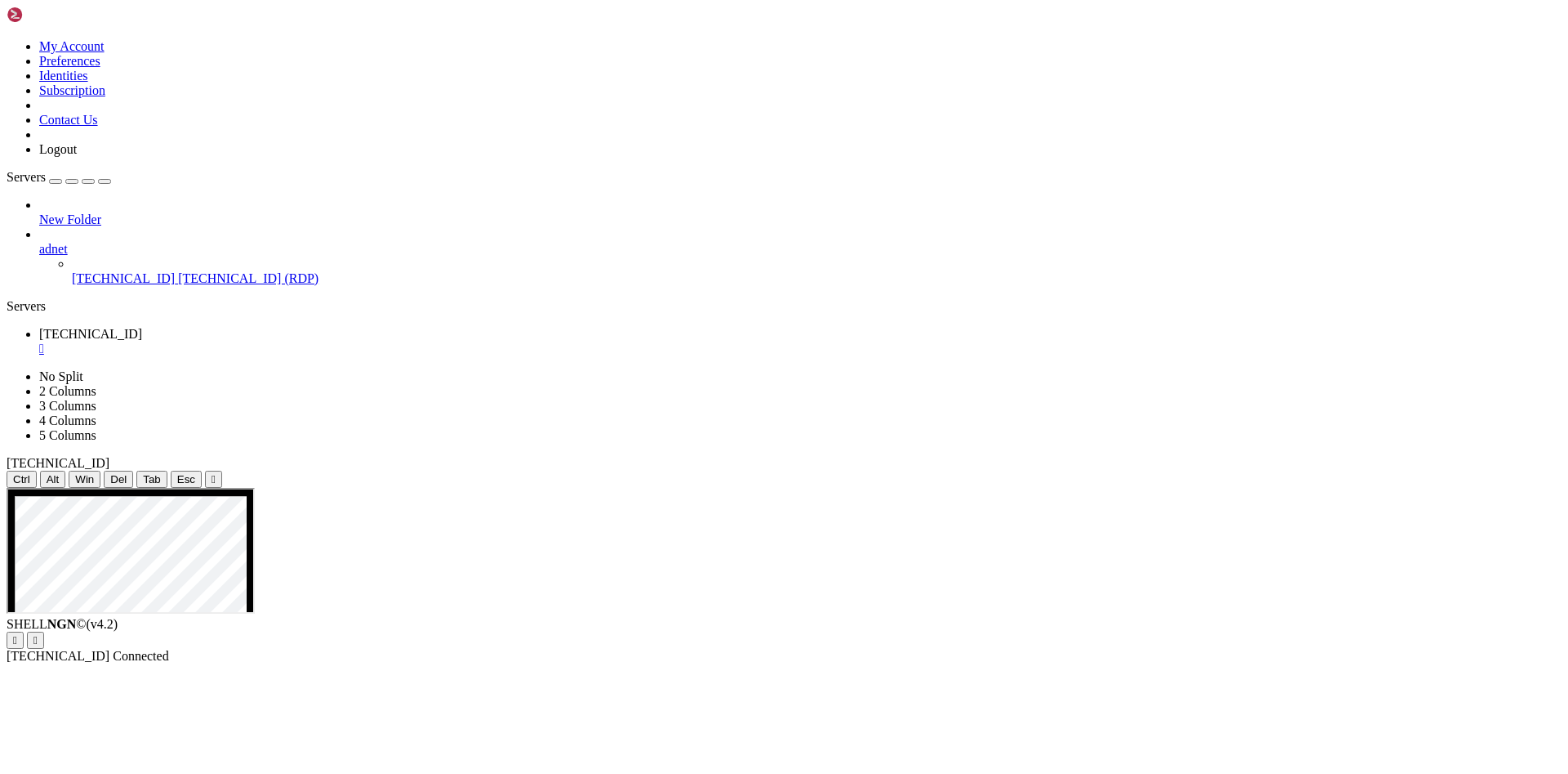
click at [964, 327] on ul "[TECHNICAL_ID] " at bounding box center [784, 341] width 1555 height 29
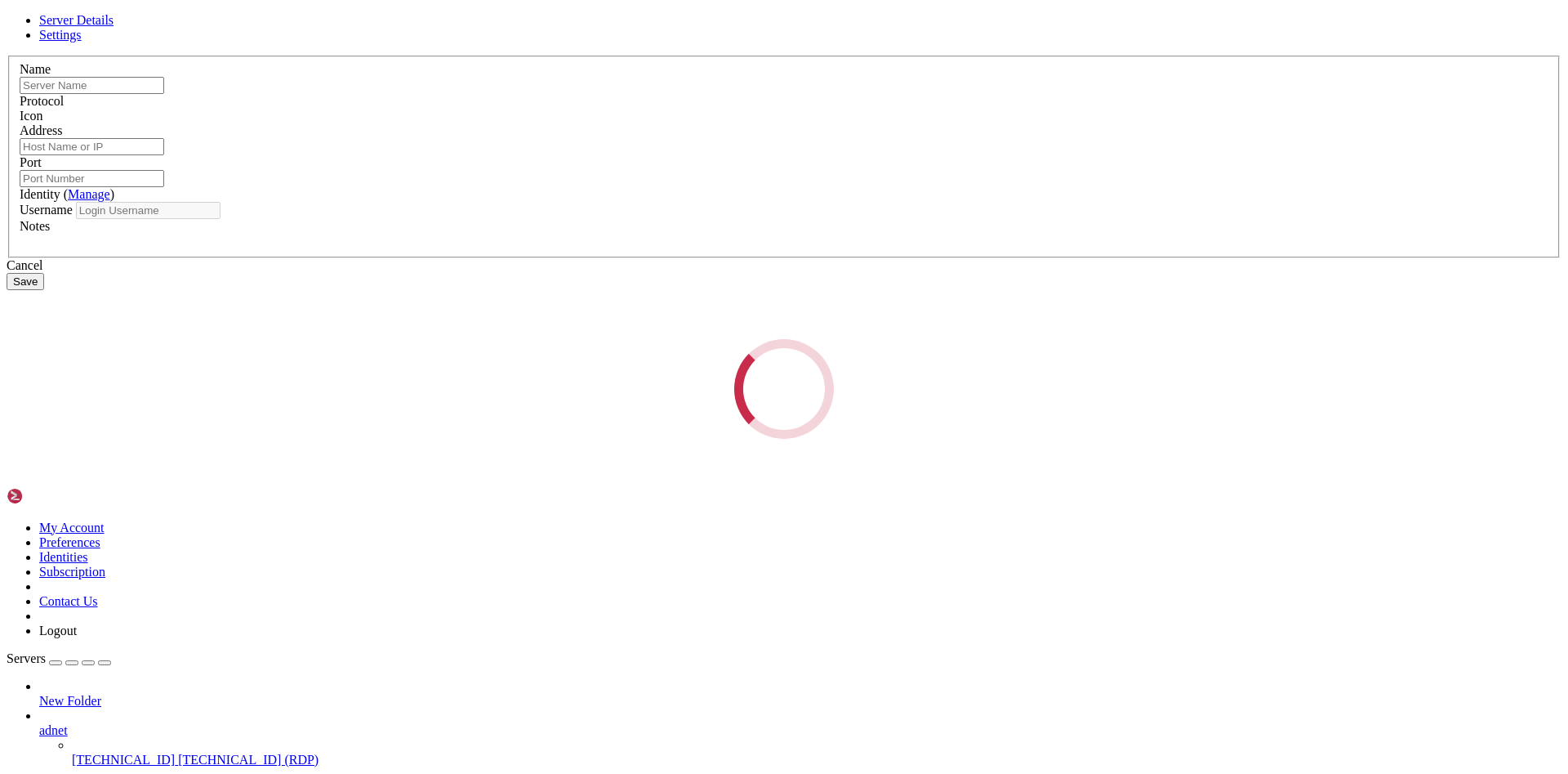
type input "[TECHNICAL_ID]"
type input "3389"
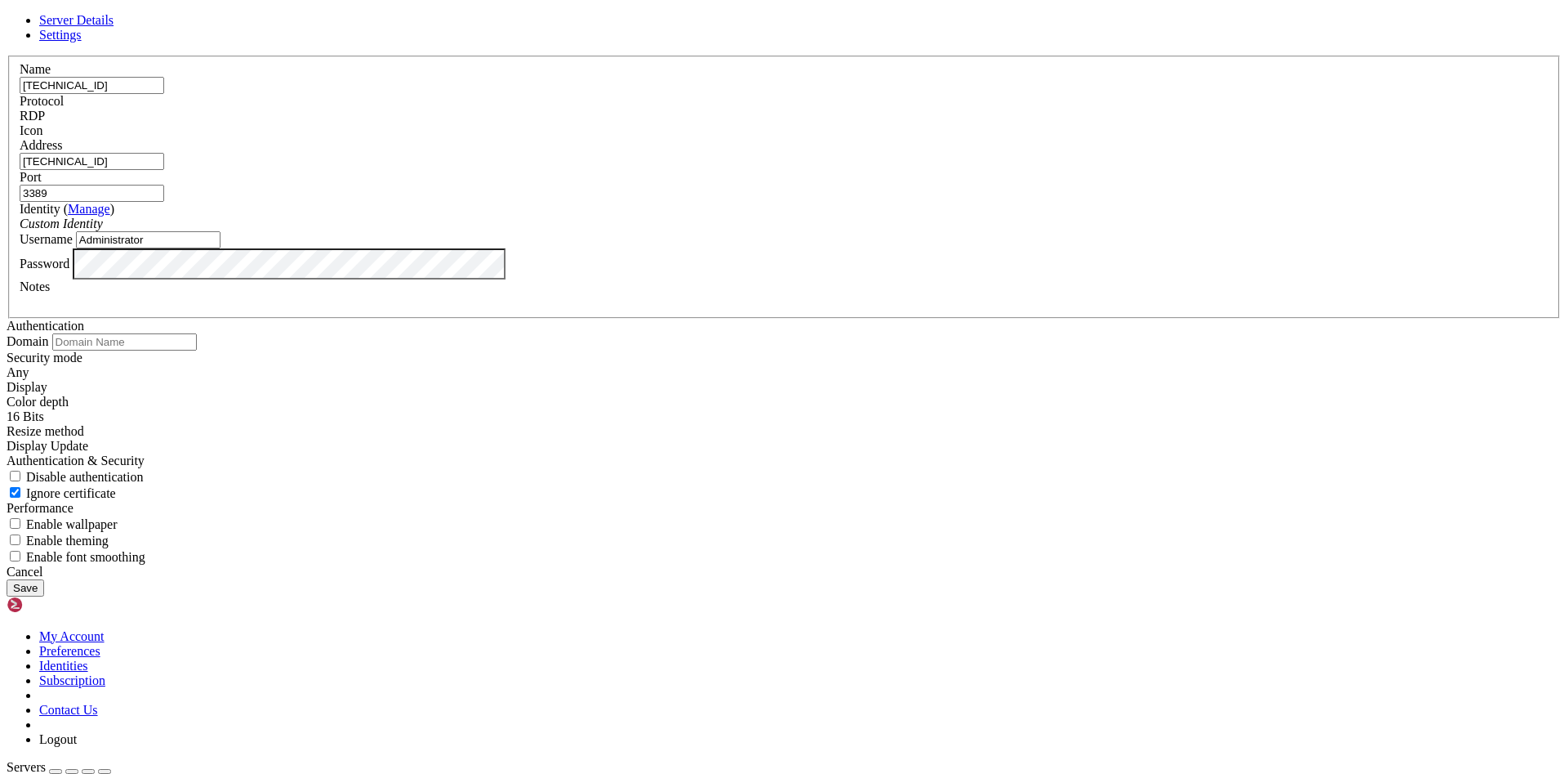
click at [671, 248] on div "Username Administrator" at bounding box center [784, 240] width 1529 height 17
click at [221, 248] on input "Administrator" at bounding box center [149, 240] width 145 height 17
type input "[PERSON_NAME]"
click at [44, 596] on button "Save" at bounding box center [25, 588] width 38 height 17
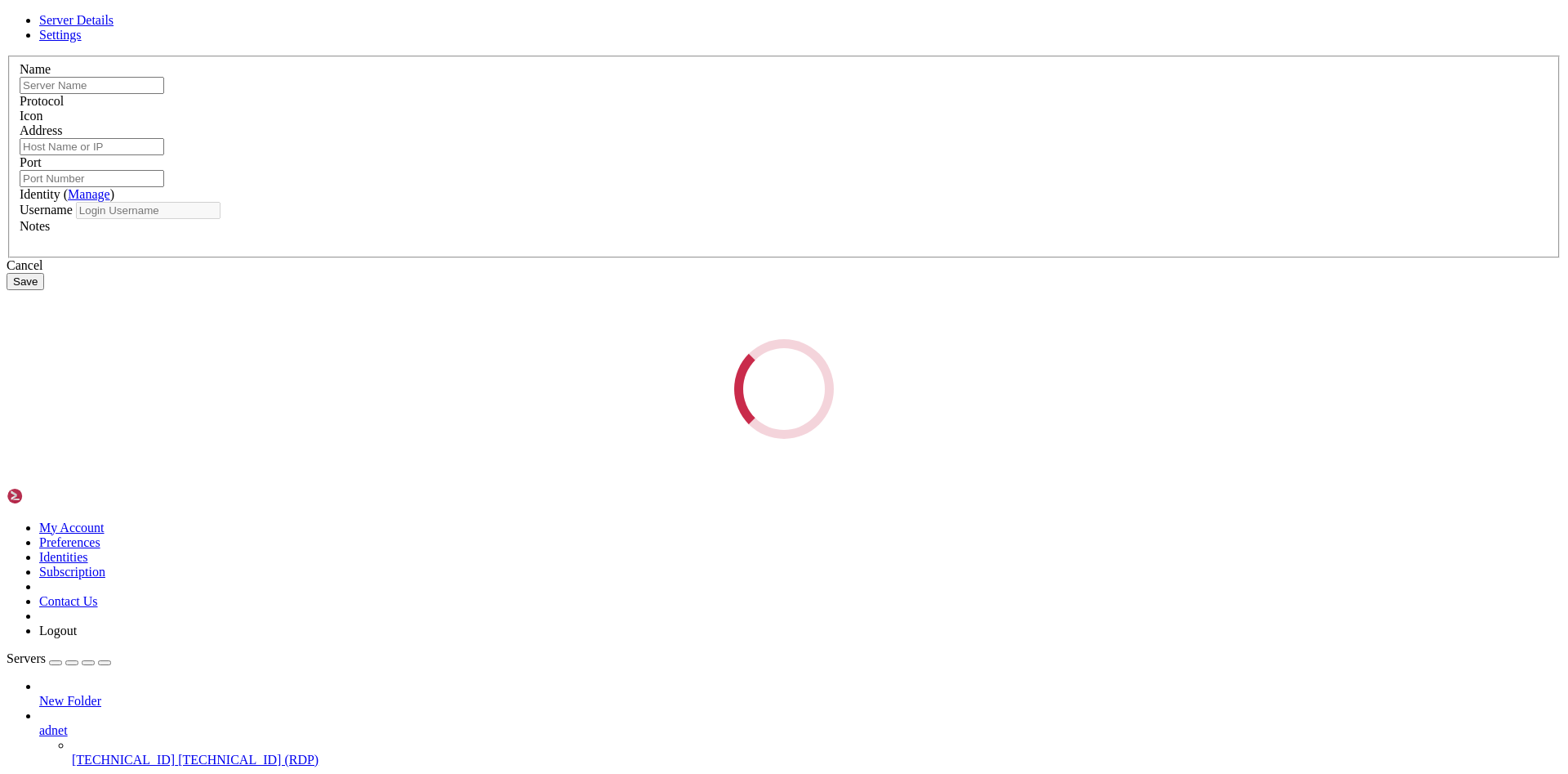
type input "[TECHNICAL_ID]"
type input "3389"
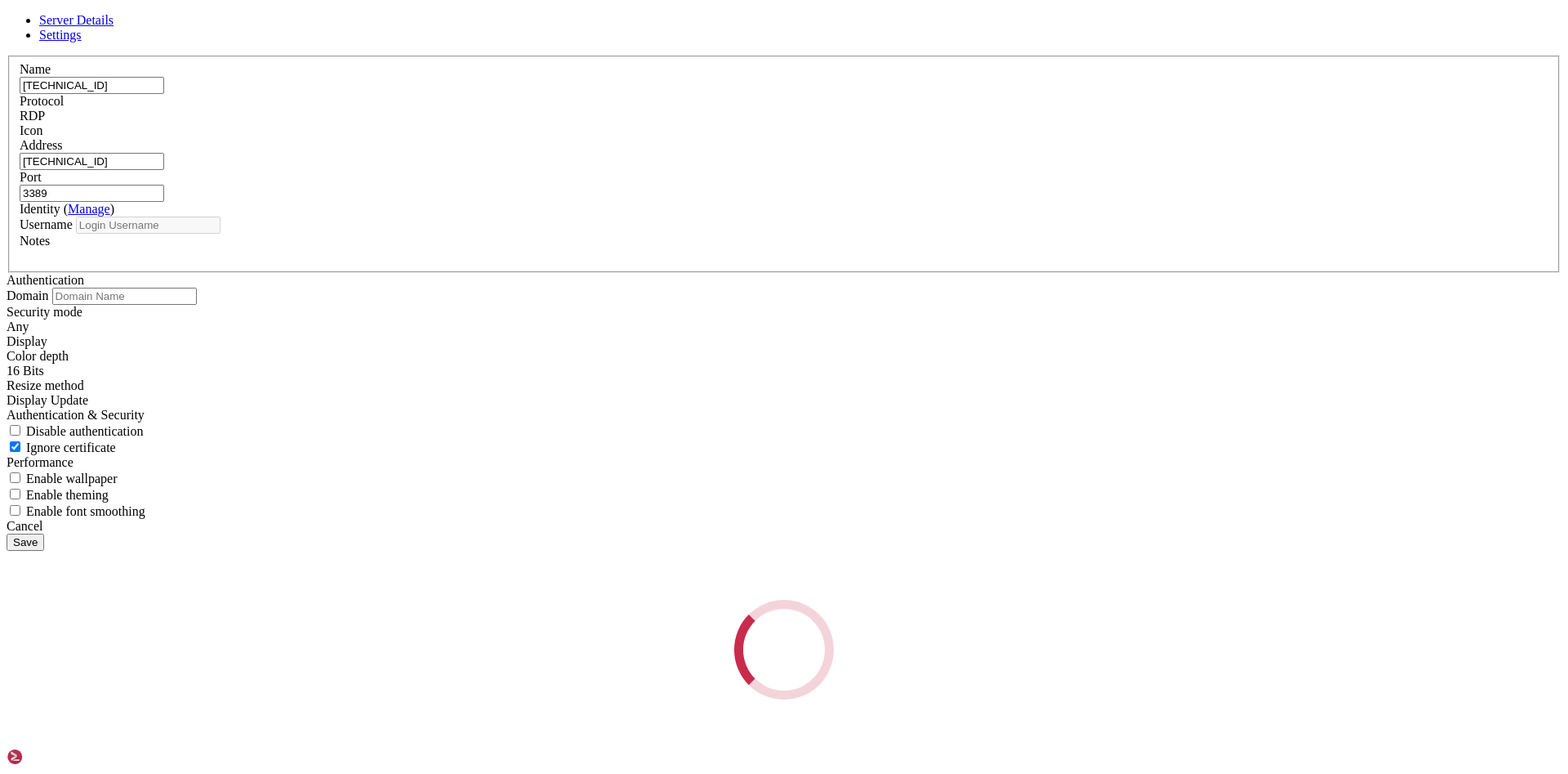
type input "[PERSON_NAME]"
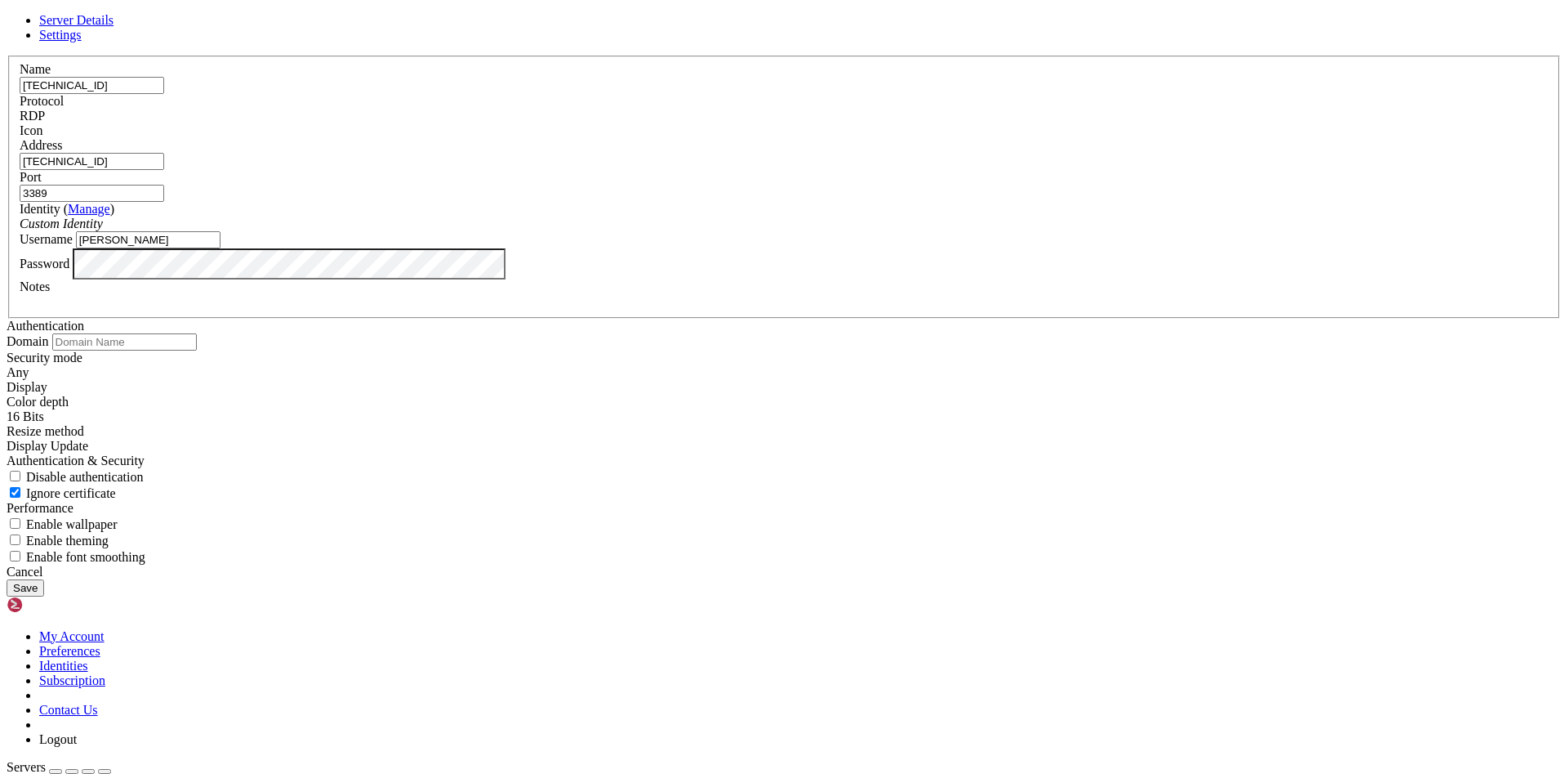
click at [864, 579] on div "Cancel" at bounding box center [784, 572] width 1555 height 15
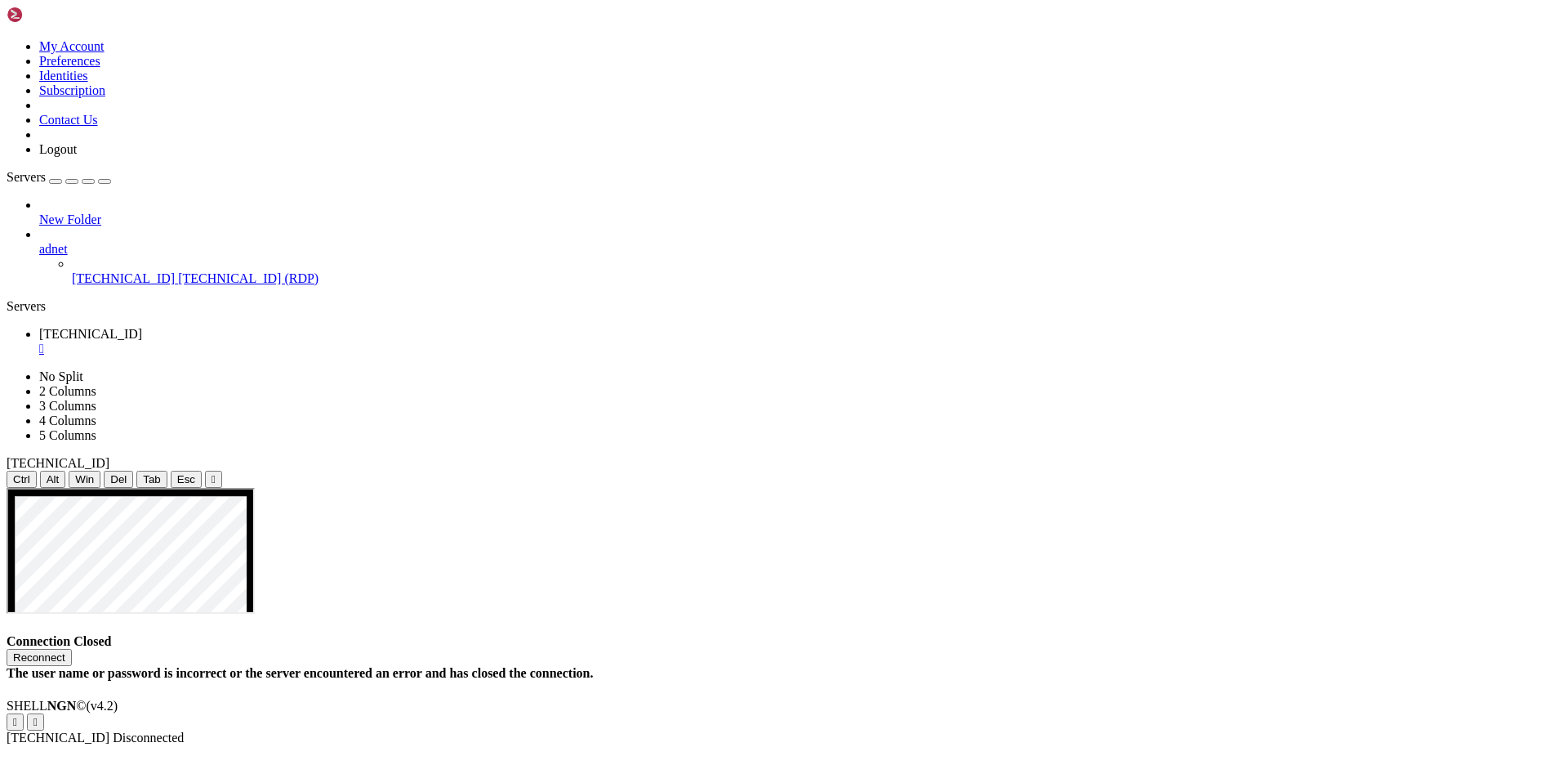
click at [308, 341] on div "" at bounding box center [801, 349] width 1523 height 15
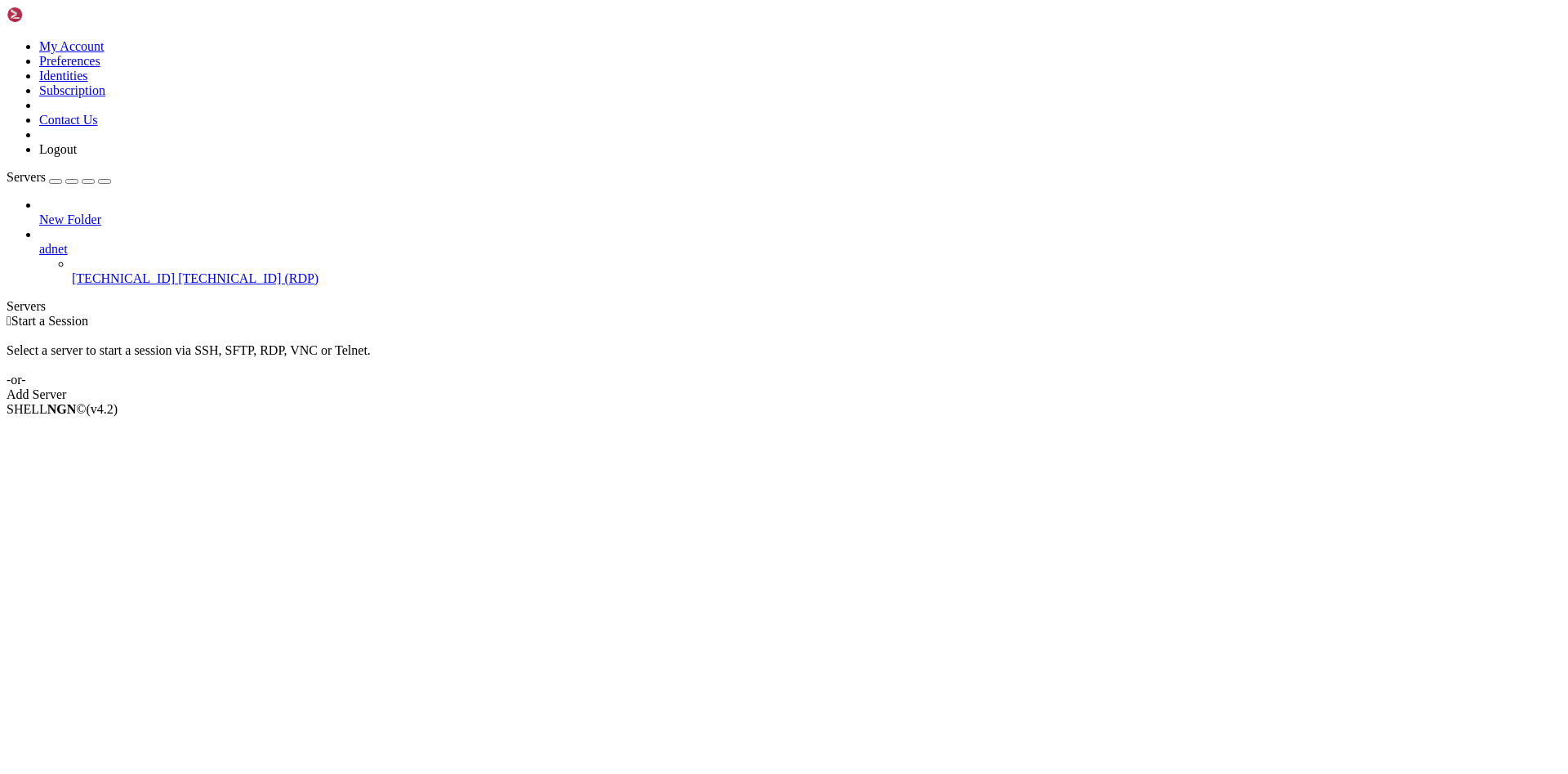
click at [614, 319] on div " Start a Session Select a server to start a session via SSH, SFTP, RDP, VNC or…" at bounding box center [784, 358] width 1555 height 88
click at [1259, 328] on div "Select a server to start a session via SSH, SFTP, RDP, VNC or Telnet. -or-" at bounding box center [784, 357] width 1555 height 59
click at [1215, 402] on div " Start a Session Select a server to start a session via SSH, SFTP, RDP, VNC or…" at bounding box center [784, 358] width 1555 height 88
click at [83, 430] on span "Connect" at bounding box center [61, 436] width 43 height 14
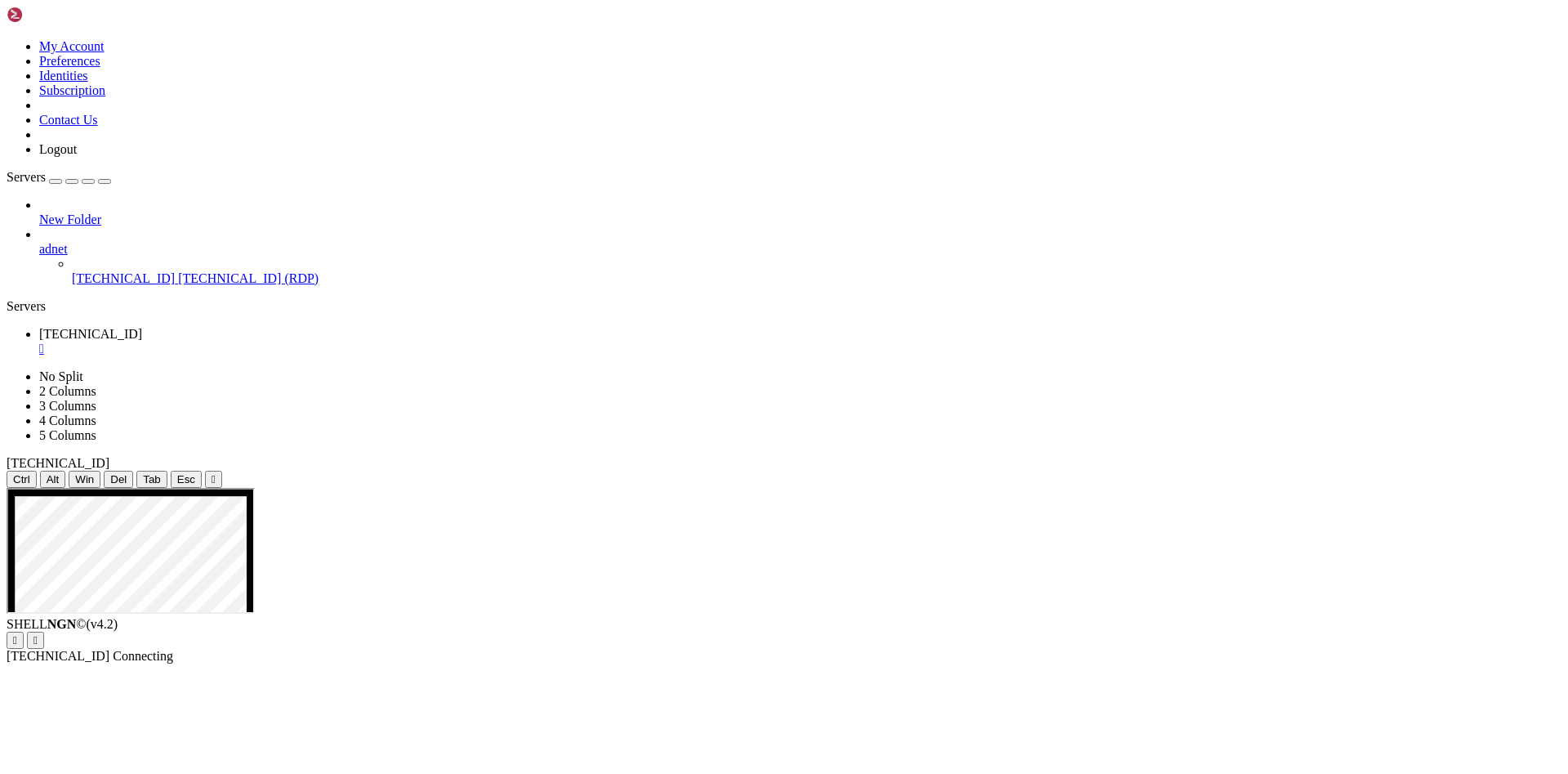
click at [59, 286] on div "New Folder adnet [TECHNICAL_ID] [TECHNICAL_ID] (RDP)" at bounding box center [784, 242] width 1555 height 88
click at [105, 286] on div "New Folder adnet [TECHNICAL_ID] [TECHNICAL_ID] (RDP)" at bounding box center [784, 242] width 1555 height 88
drag, startPoint x: 659, startPoint y: 545, endPoint x: 875, endPoint y: 547, distance: 216.0
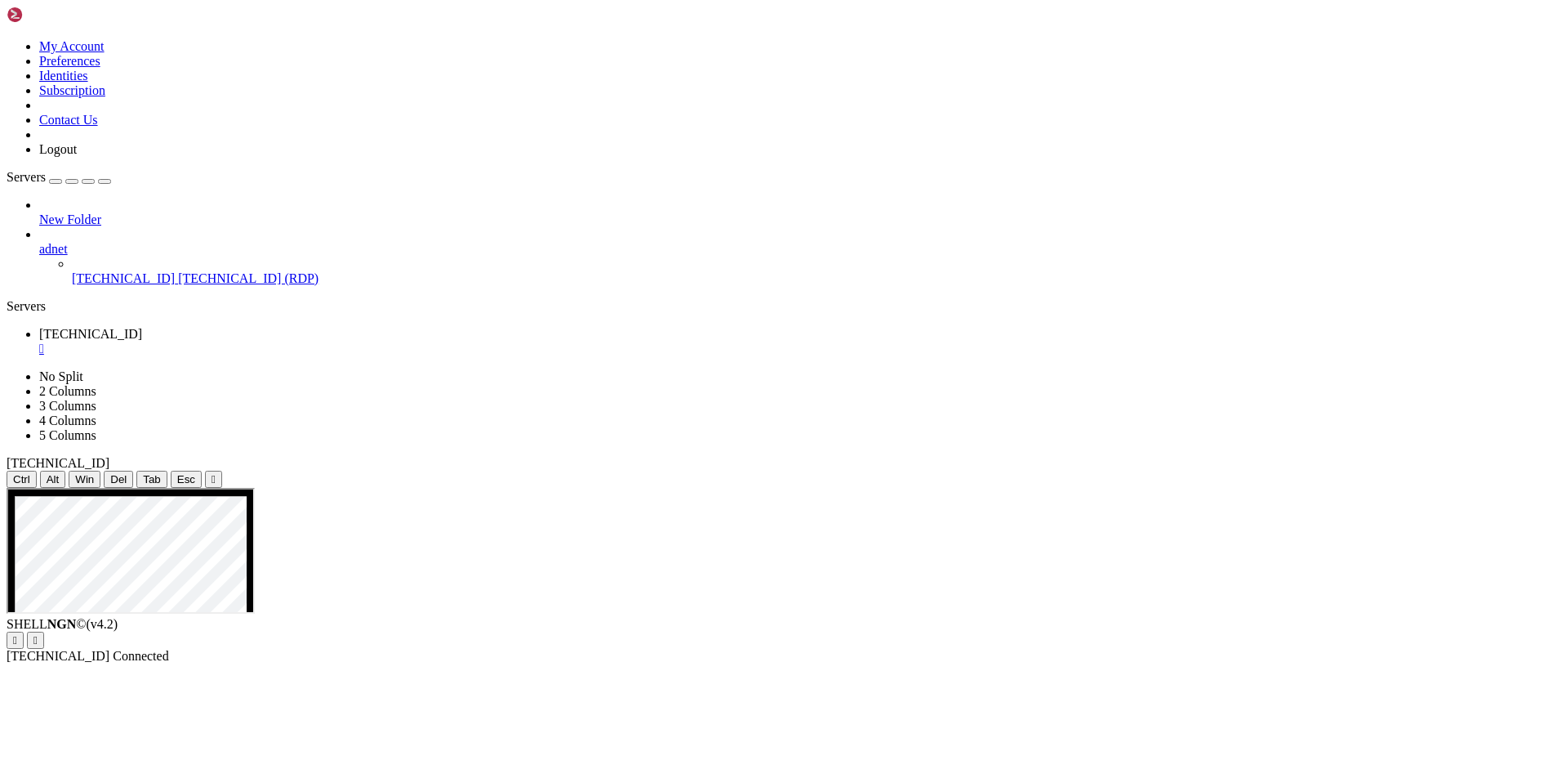
click at [306, 341] on div "" at bounding box center [801, 349] width 1523 height 15
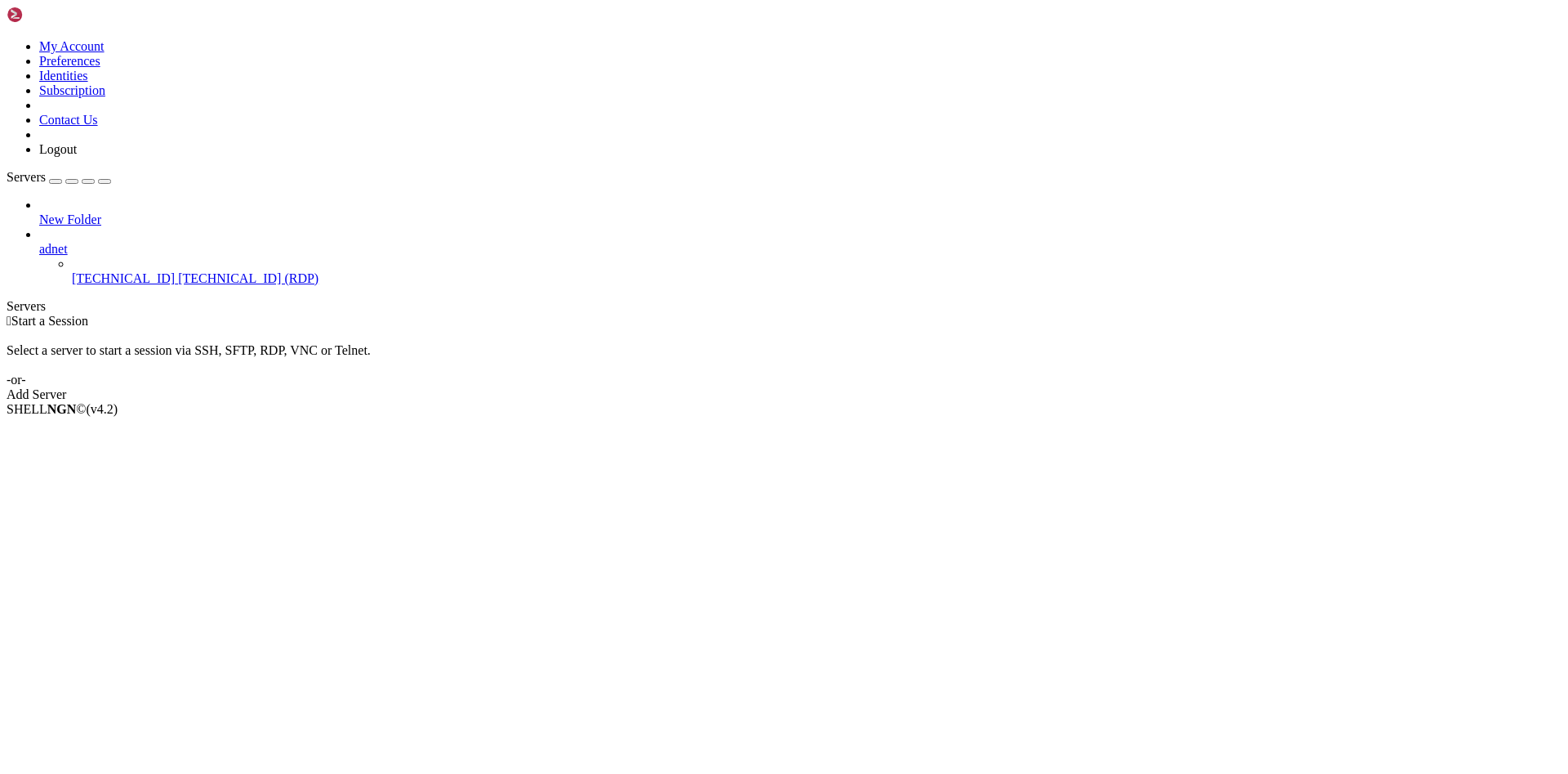
click at [451, 328] on div "Select a server to start a session via SSH, SFTP, RDP, VNC or Telnet. -or-" at bounding box center [784, 357] width 1555 height 59
